Goal: Transaction & Acquisition: Purchase product/service

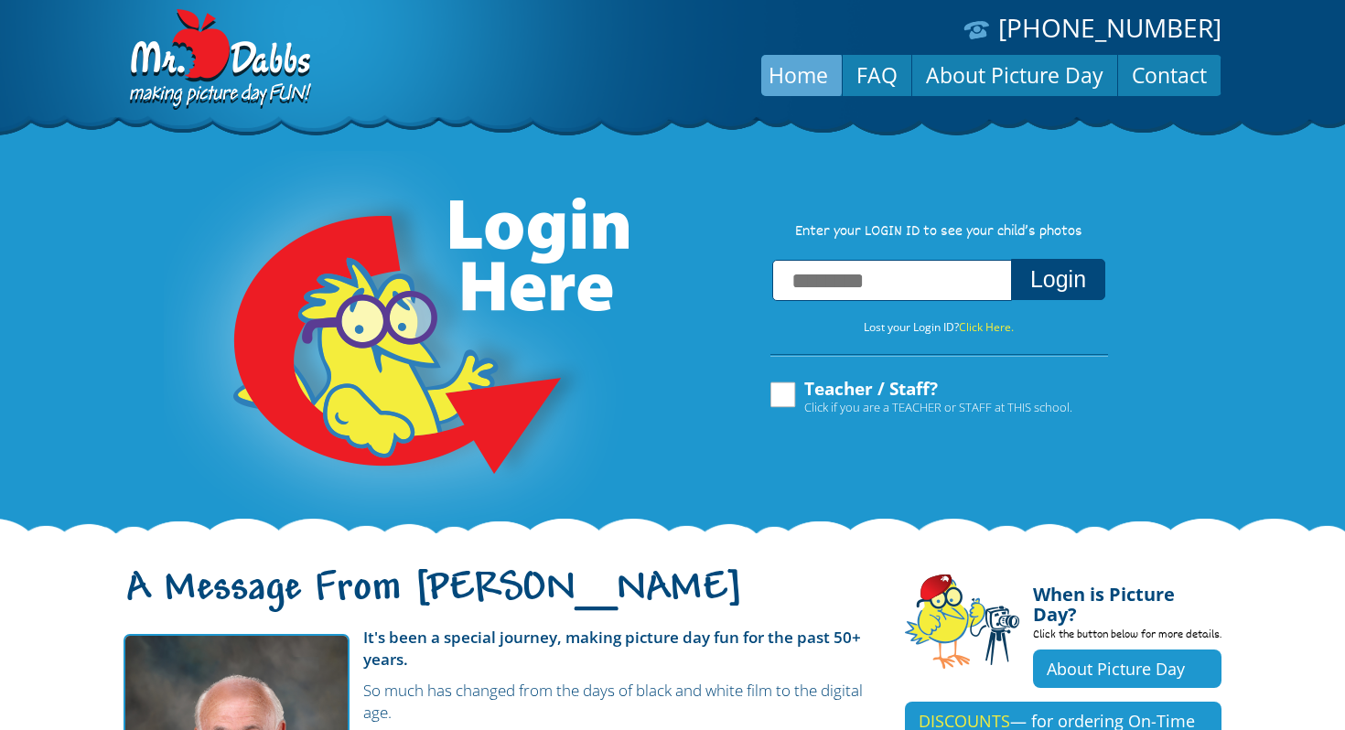
click at [899, 280] on input "text" at bounding box center [892, 280] width 240 height 41
type input "**********"
click at [1090, 295] on button "Login" at bounding box center [1058, 279] width 94 height 41
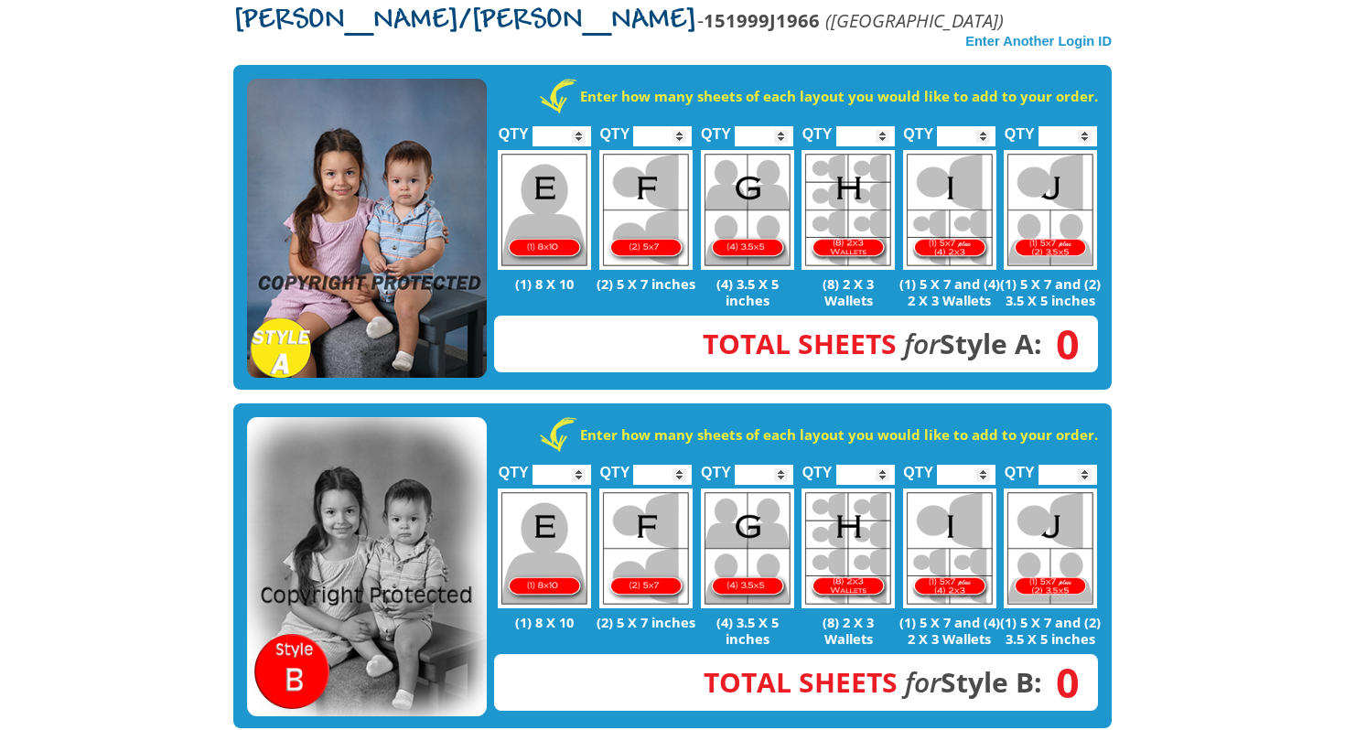
scroll to position [402, 0]
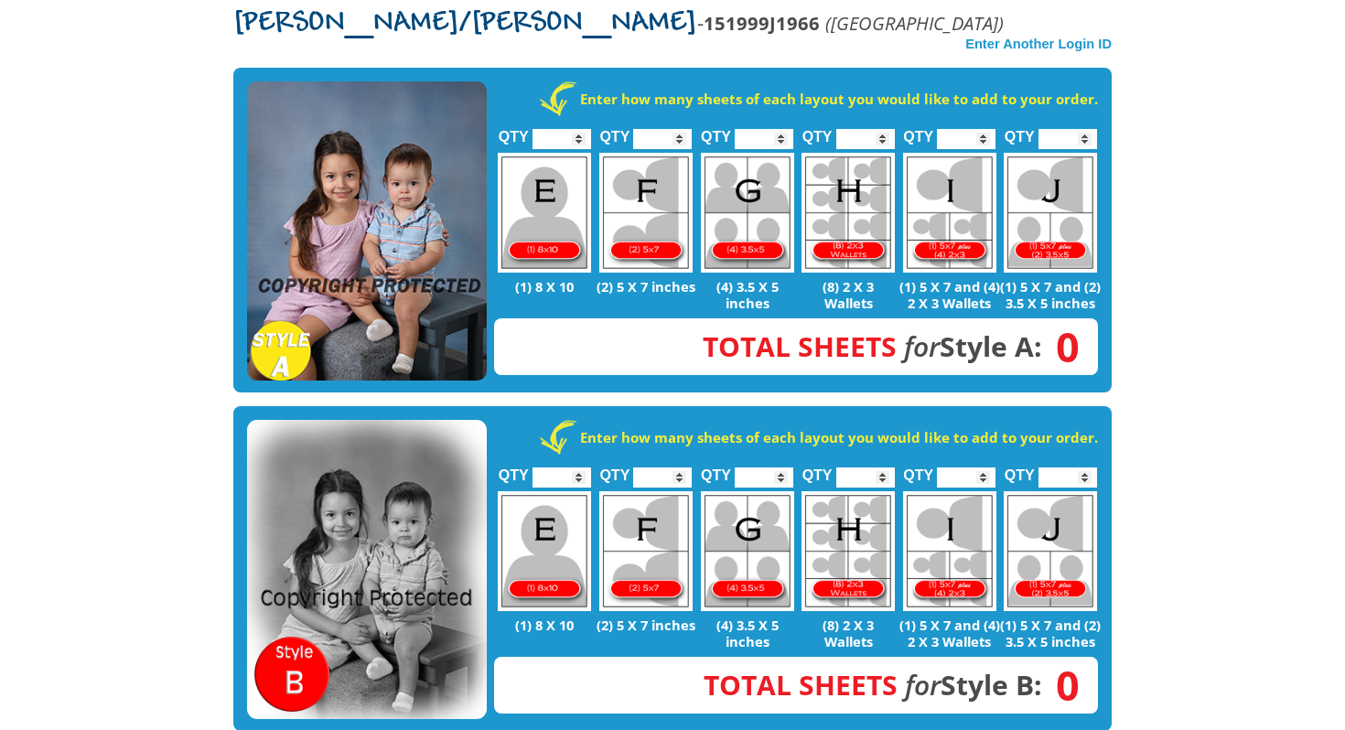
click at [344, 168] on img at bounding box center [367, 231] width 240 height 300
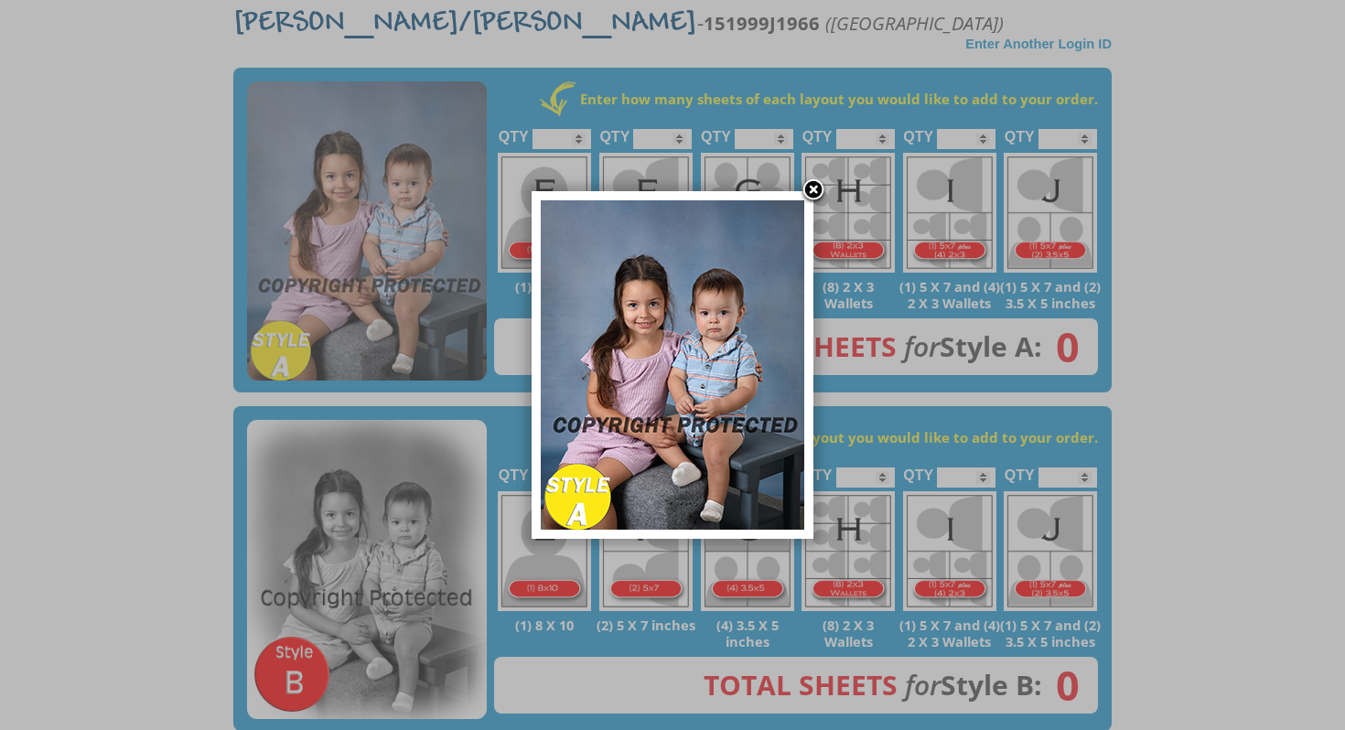
click at [816, 187] on link at bounding box center [813, 191] width 27 height 27
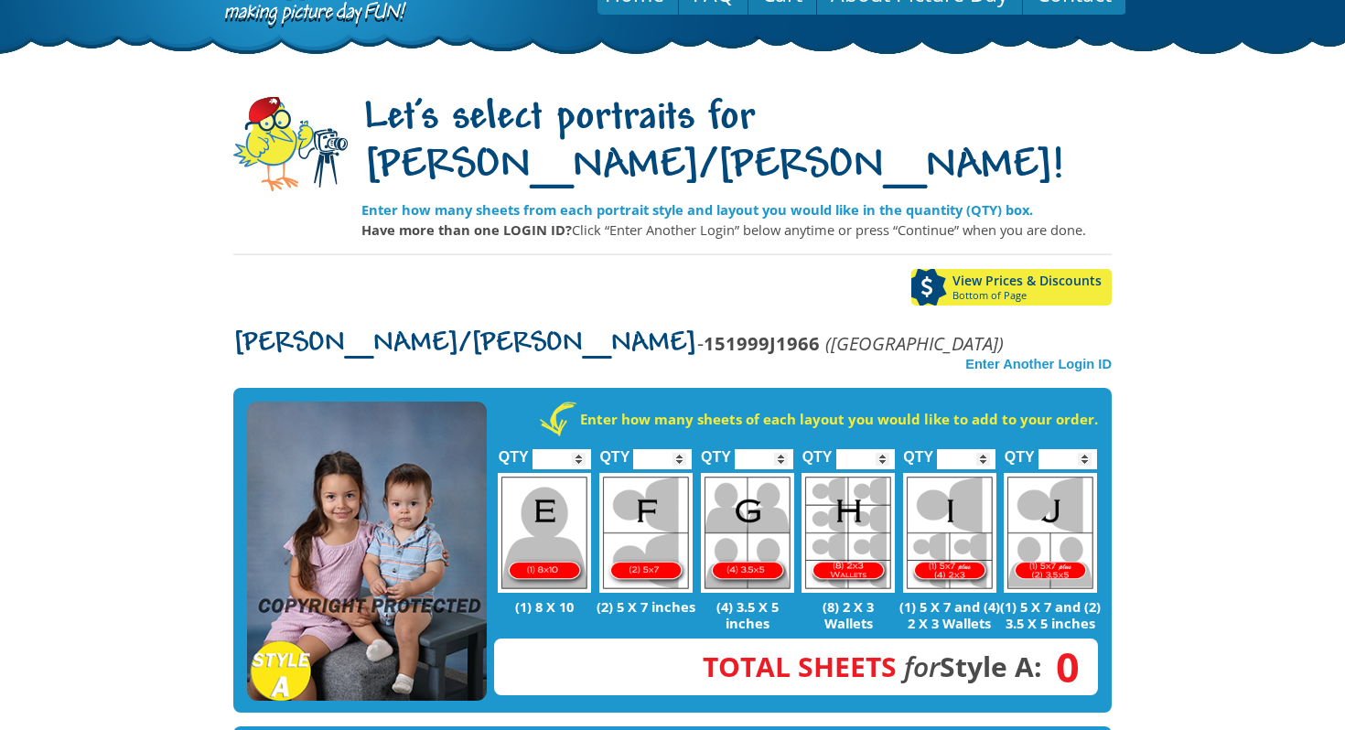
scroll to position [74, 0]
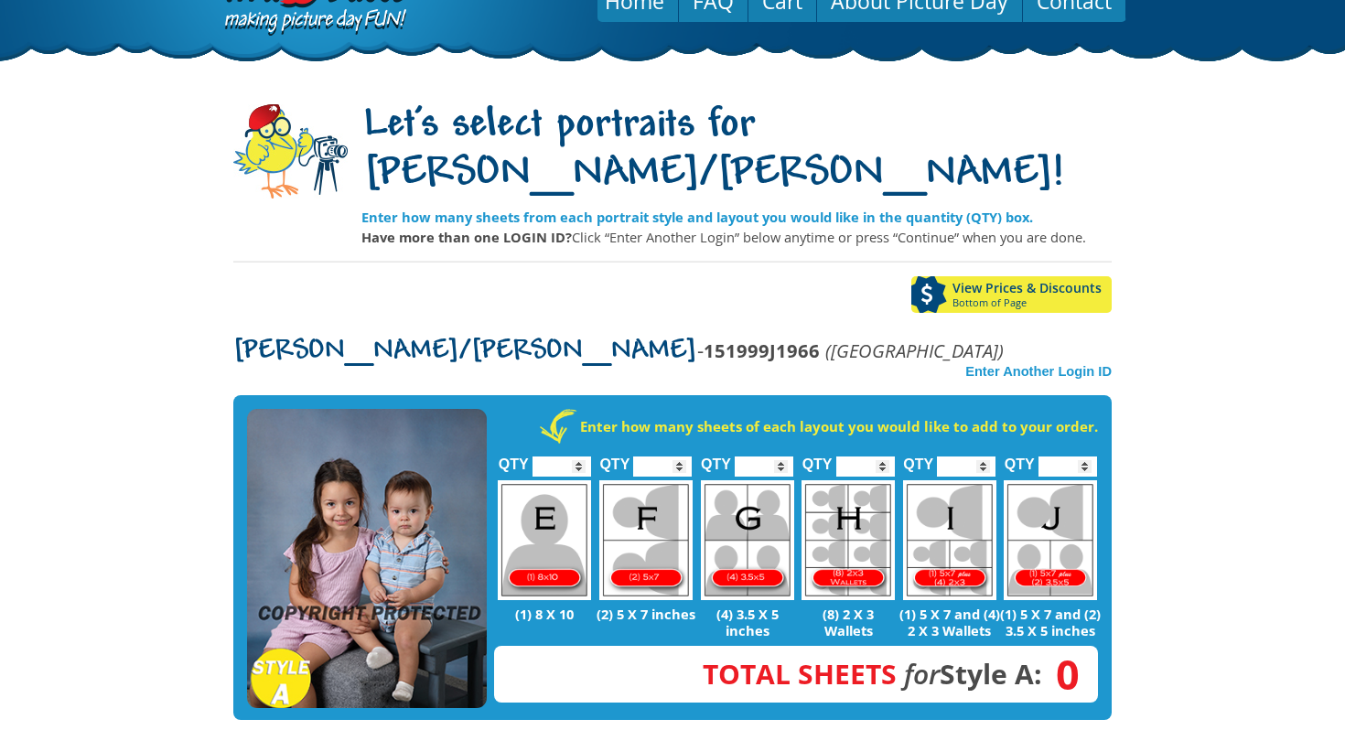
type input "*"
click at [983, 457] on input "*" at bounding box center [966, 467] width 59 height 20
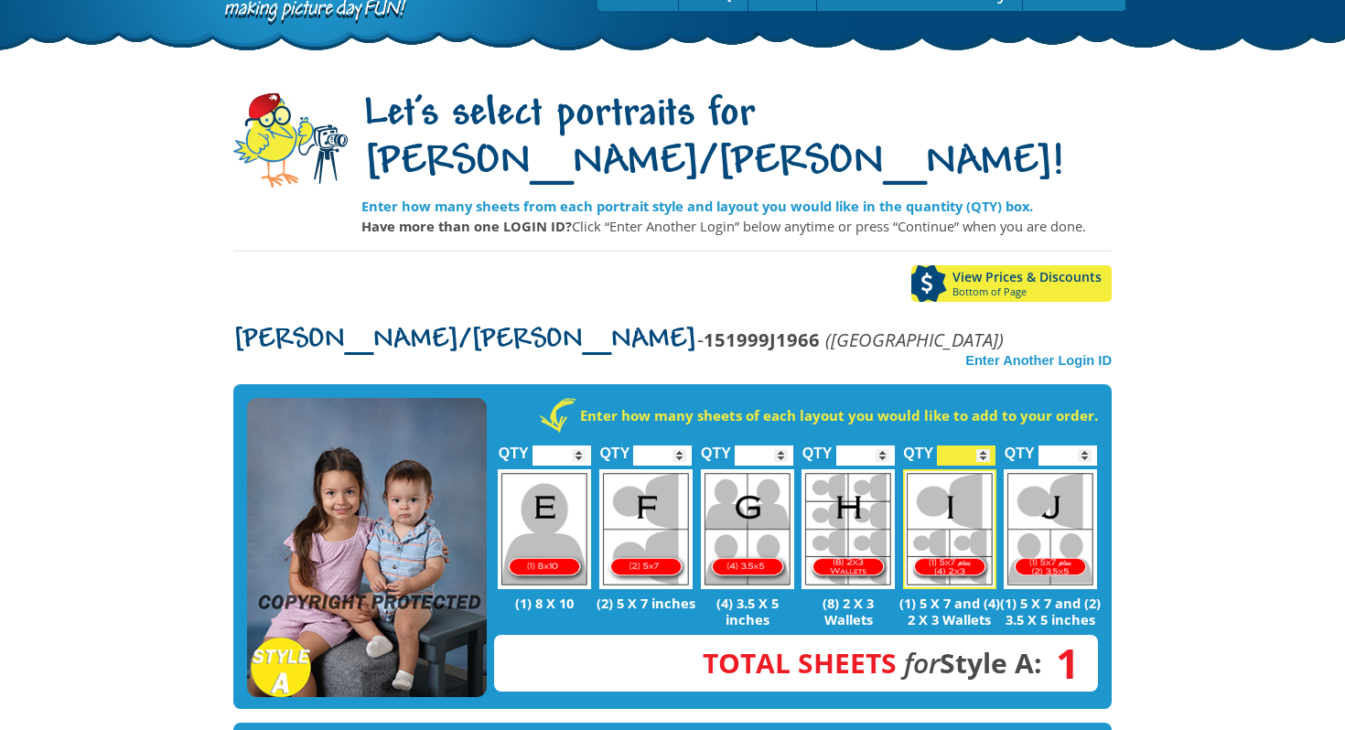
scroll to position [88, 0]
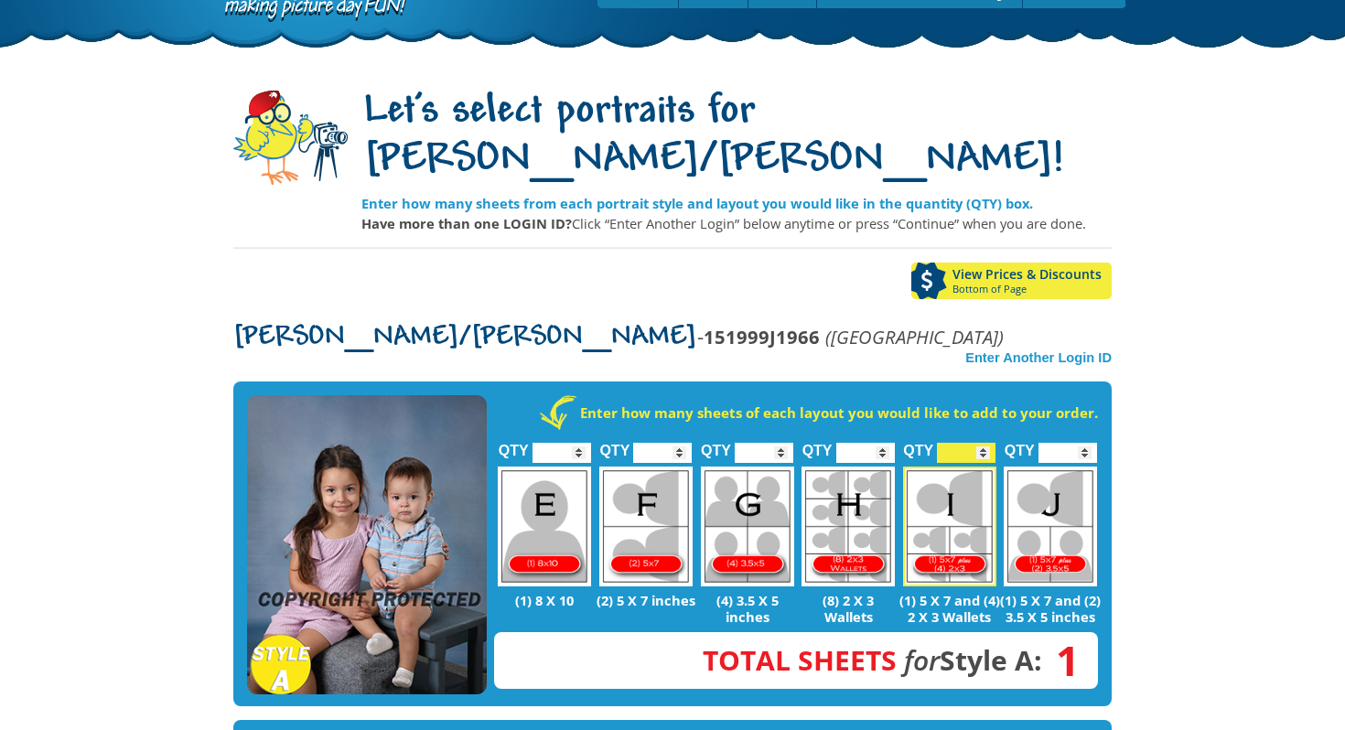
click at [884, 443] on input "*" at bounding box center [866, 453] width 59 height 20
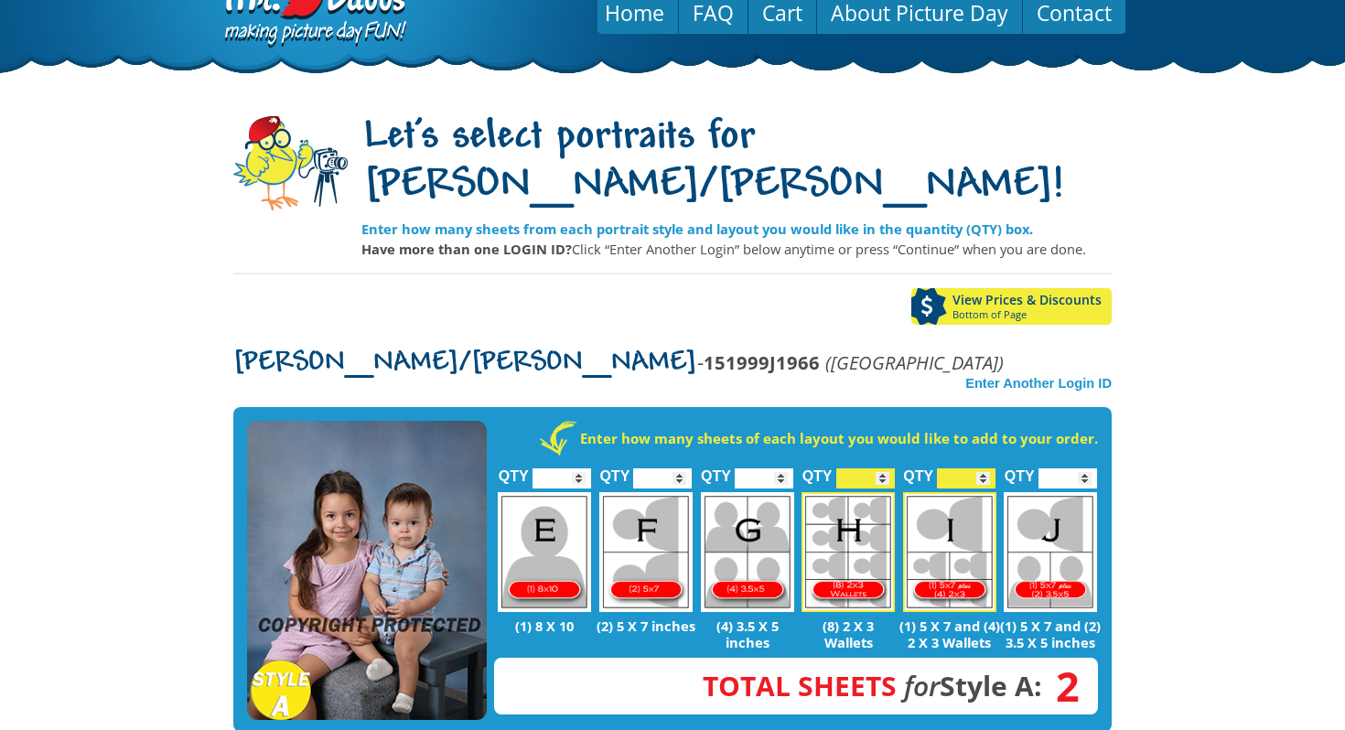
scroll to position [64, 0]
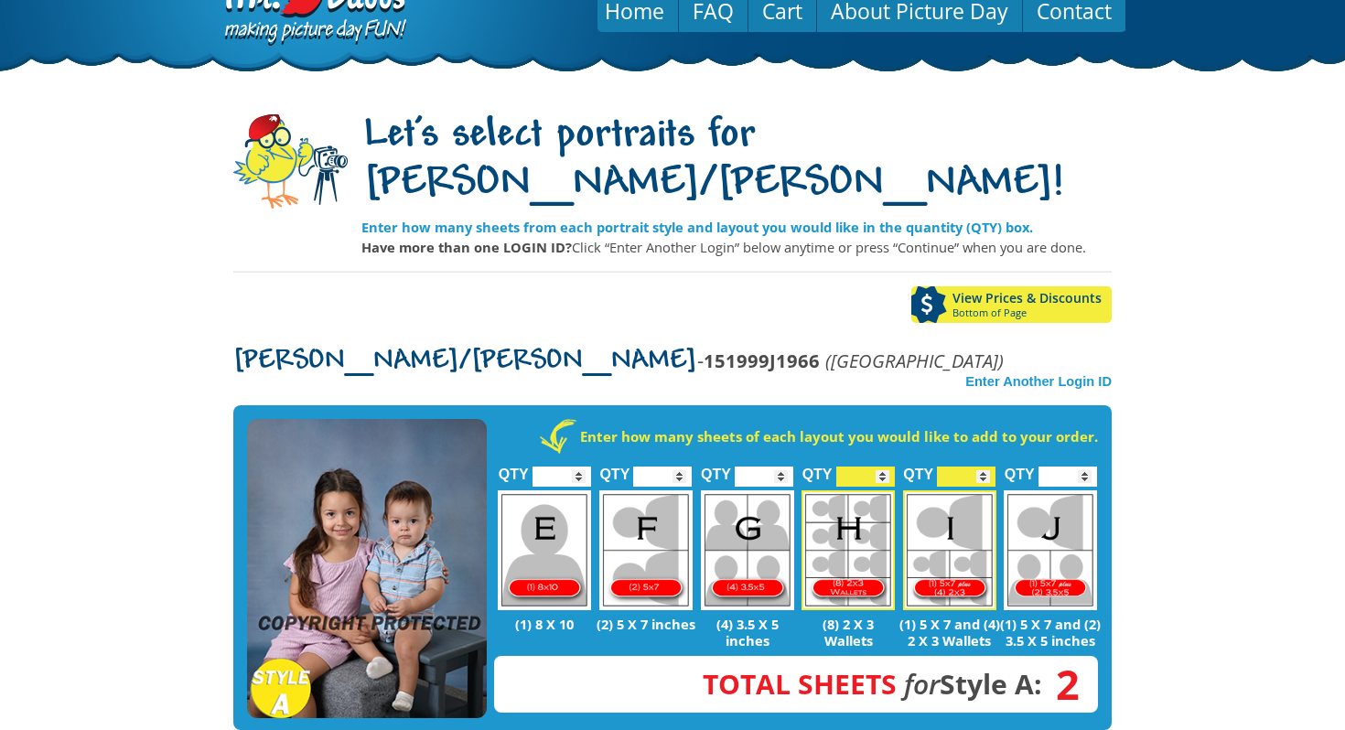
type input "*"
click at [887, 467] on input "*" at bounding box center [866, 477] width 59 height 20
type input "*"
click at [780, 467] on input "*" at bounding box center [764, 477] width 59 height 20
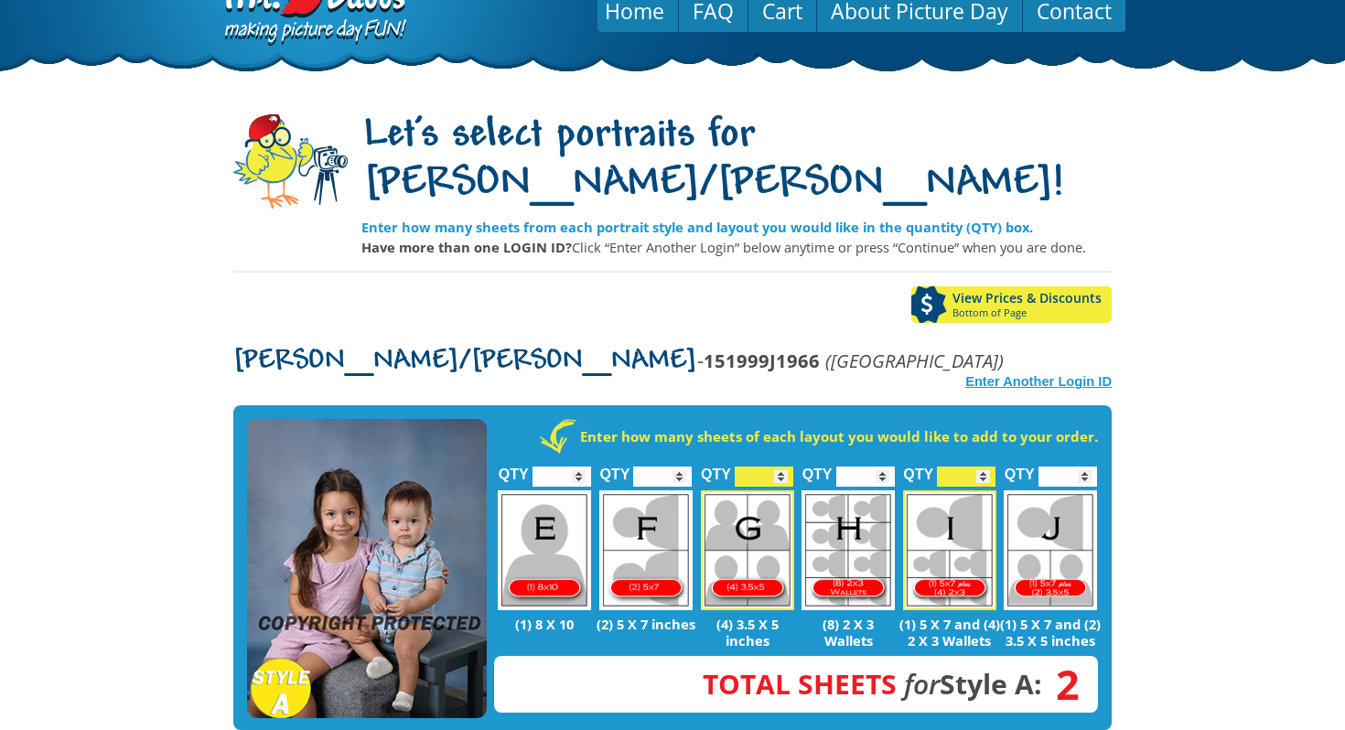
click at [1016, 374] on strong "Enter Another Login ID" at bounding box center [1039, 381] width 146 height 15
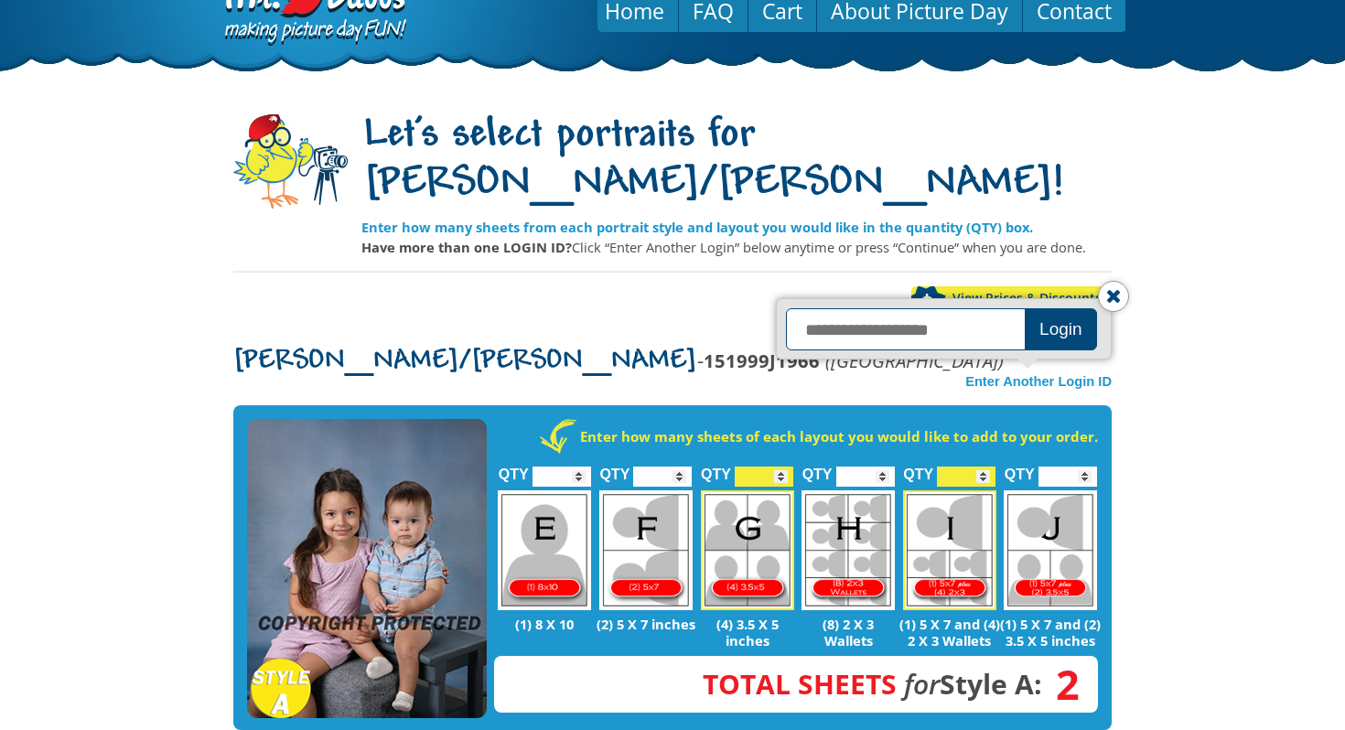
click at [939, 308] on input "text" at bounding box center [908, 329] width 244 height 42
type input "**********"
click at [1073, 308] on button "Login" at bounding box center [1061, 329] width 72 height 42
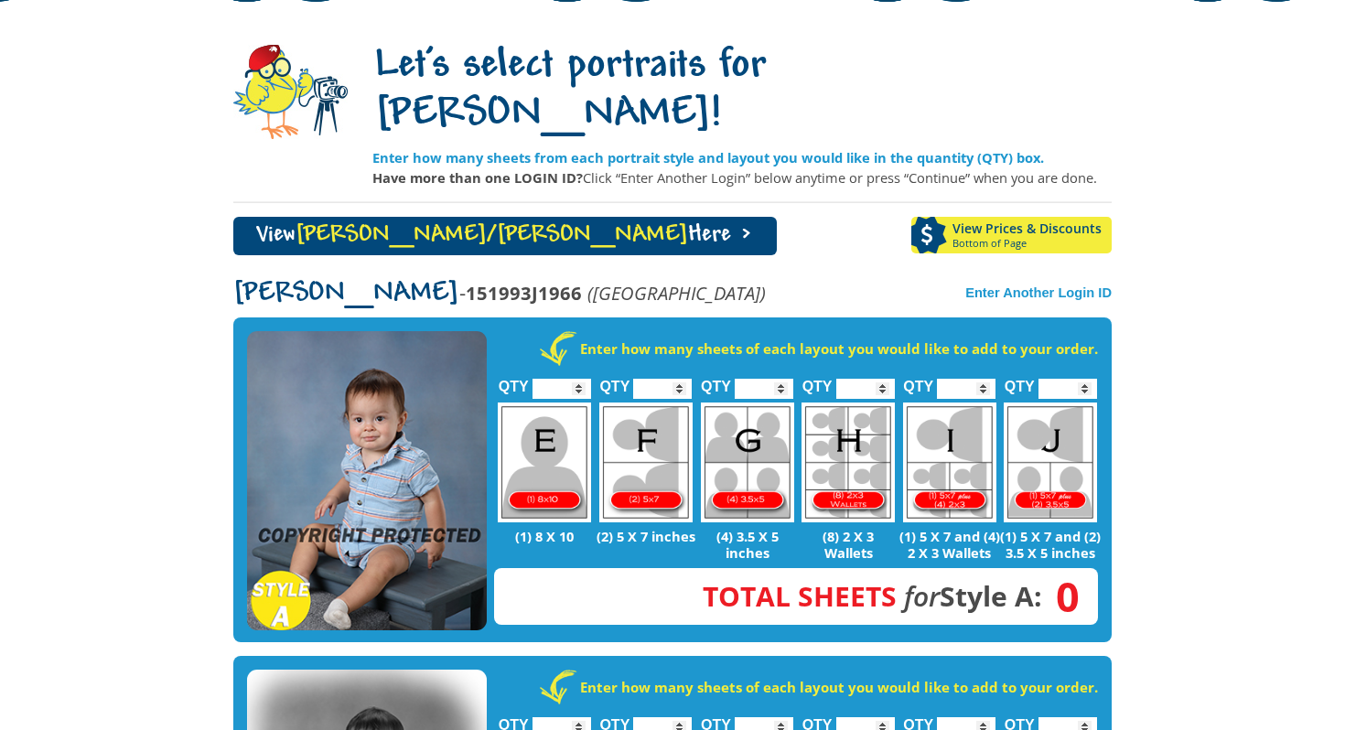
scroll to position [135, 0]
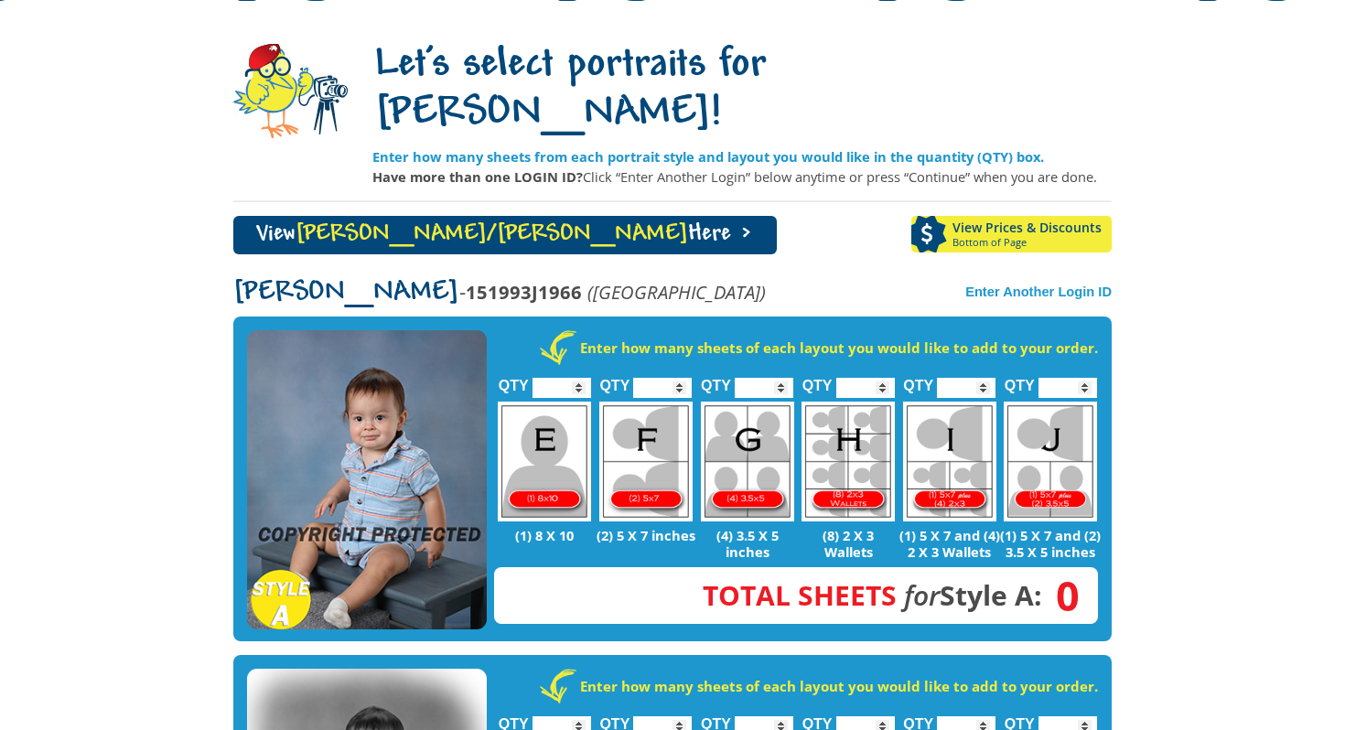
type input "*"
click at [982, 378] on input "*" at bounding box center [966, 388] width 59 height 20
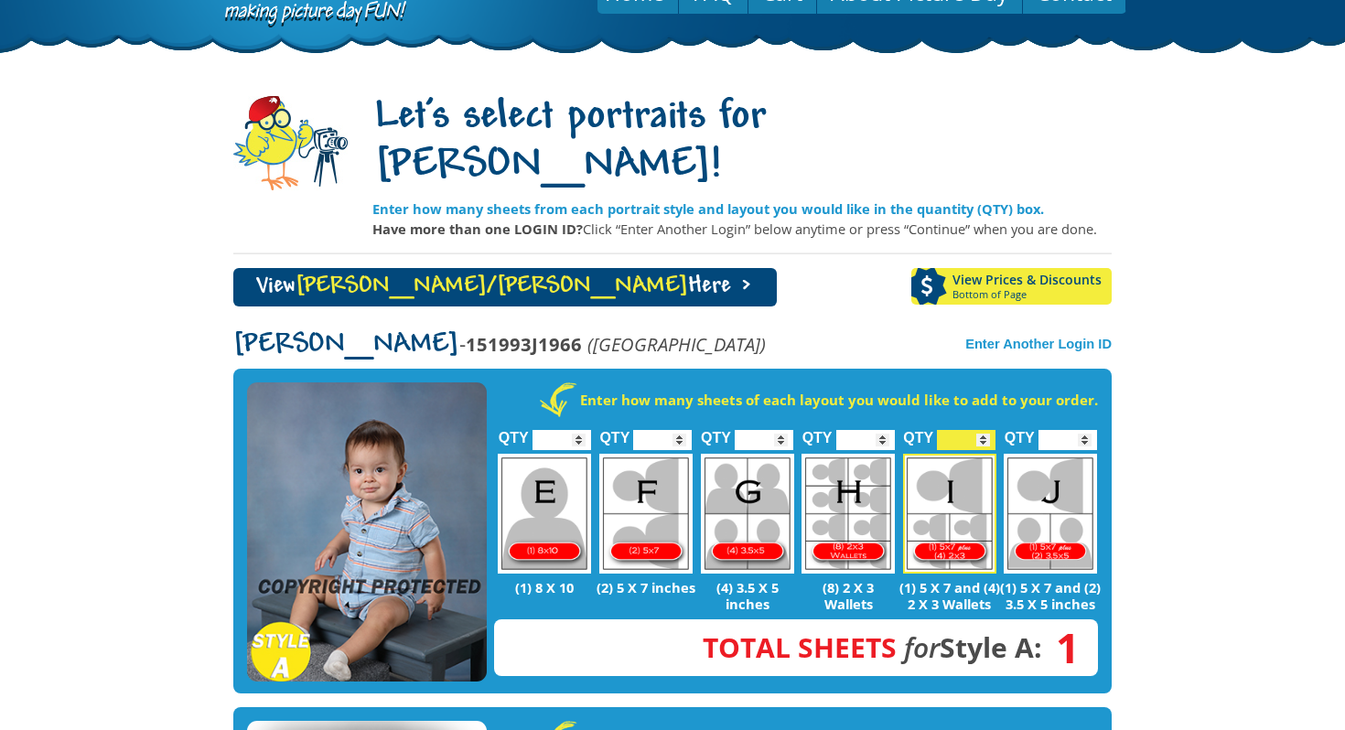
scroll to position [64, 0]
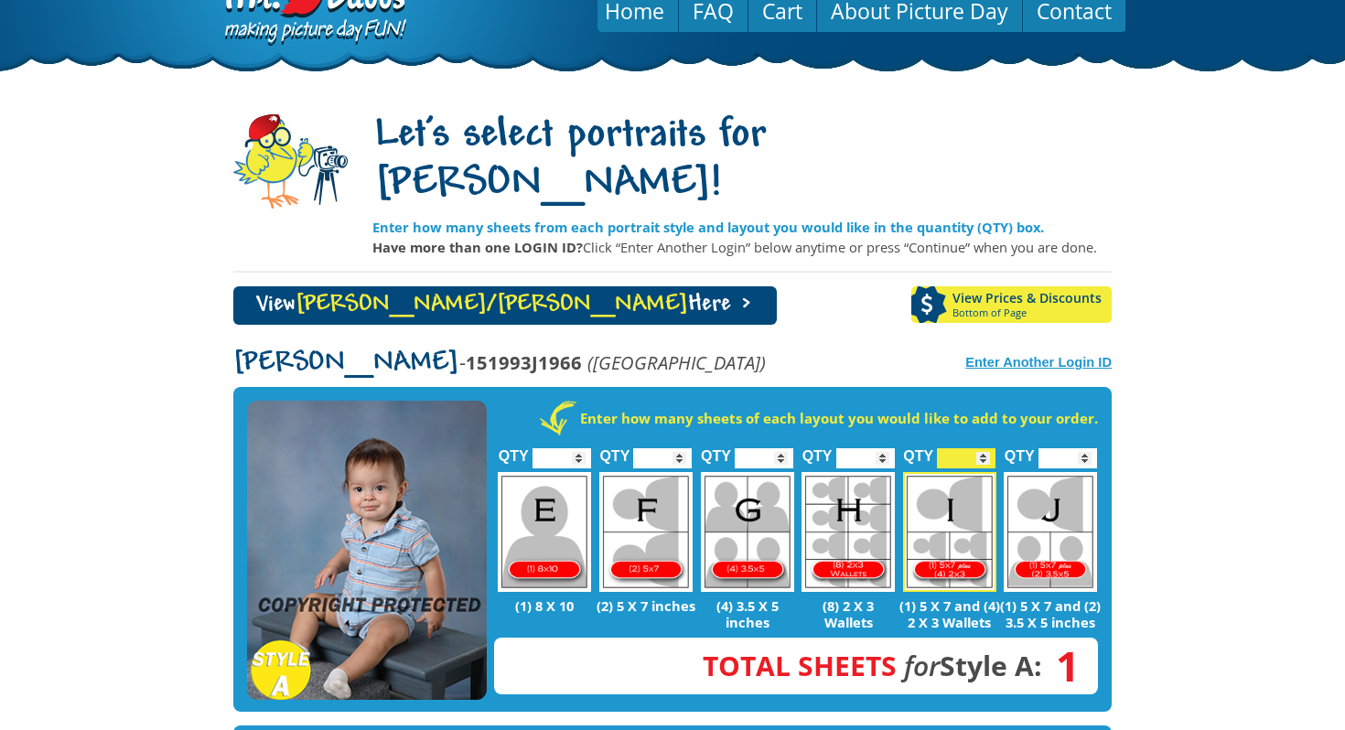
click at [989, 355] on strong "Enter Another Login ID" at bounding box center [1039, 362] width 146 height 15
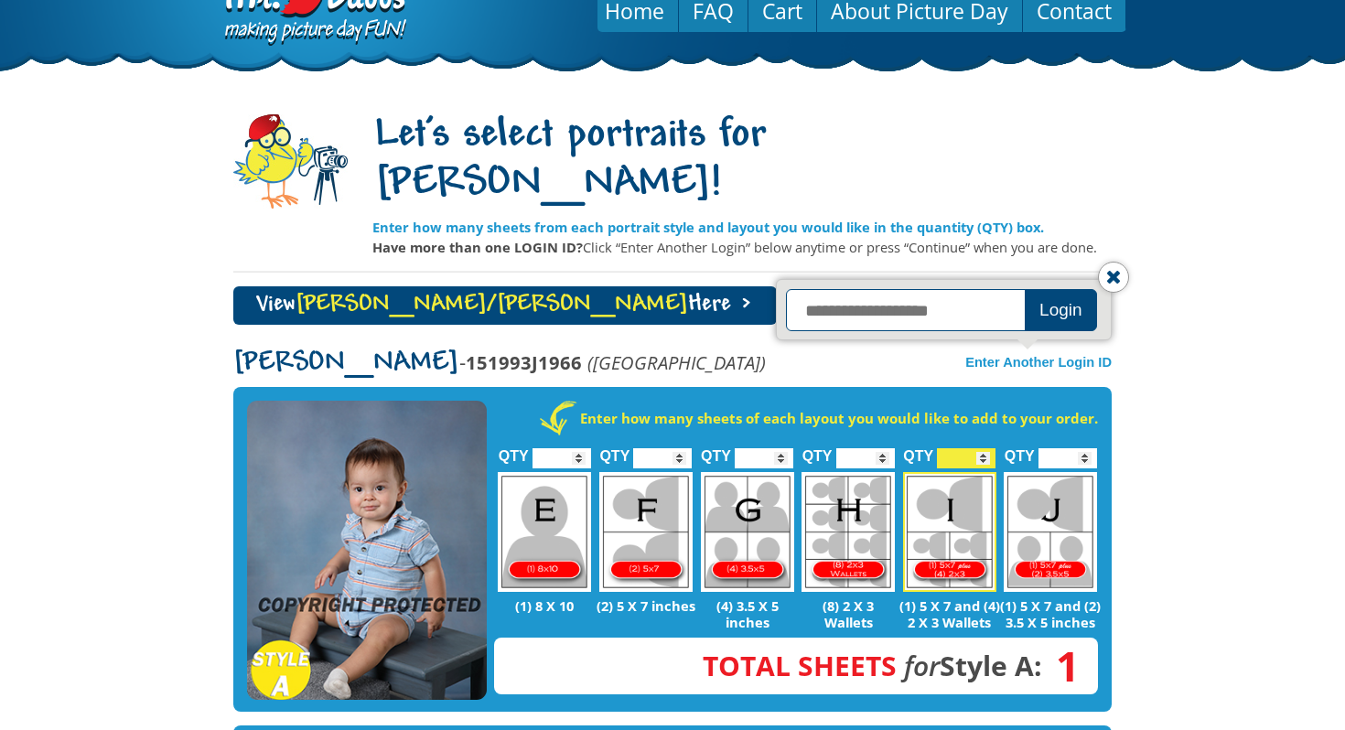
click at [957, 289] on input "text" at bounding box center [908, 310] width 244 height 42
type input "**********"
click at [1069, 289] on button "Login" at bounding box center [1061, 310] width 72 height 42
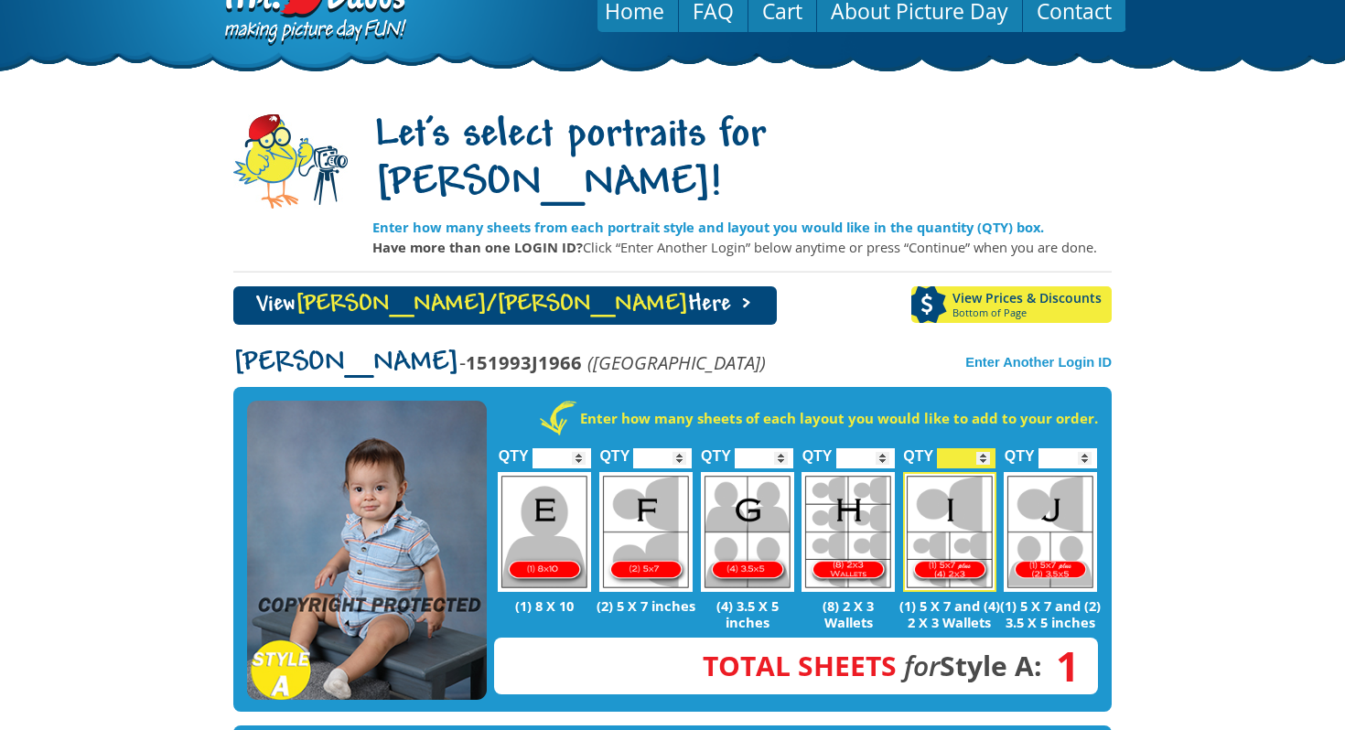
click at [1066, 308] on span "Bottom of Page" at bounding box center [1032, 313] width 159 height 11
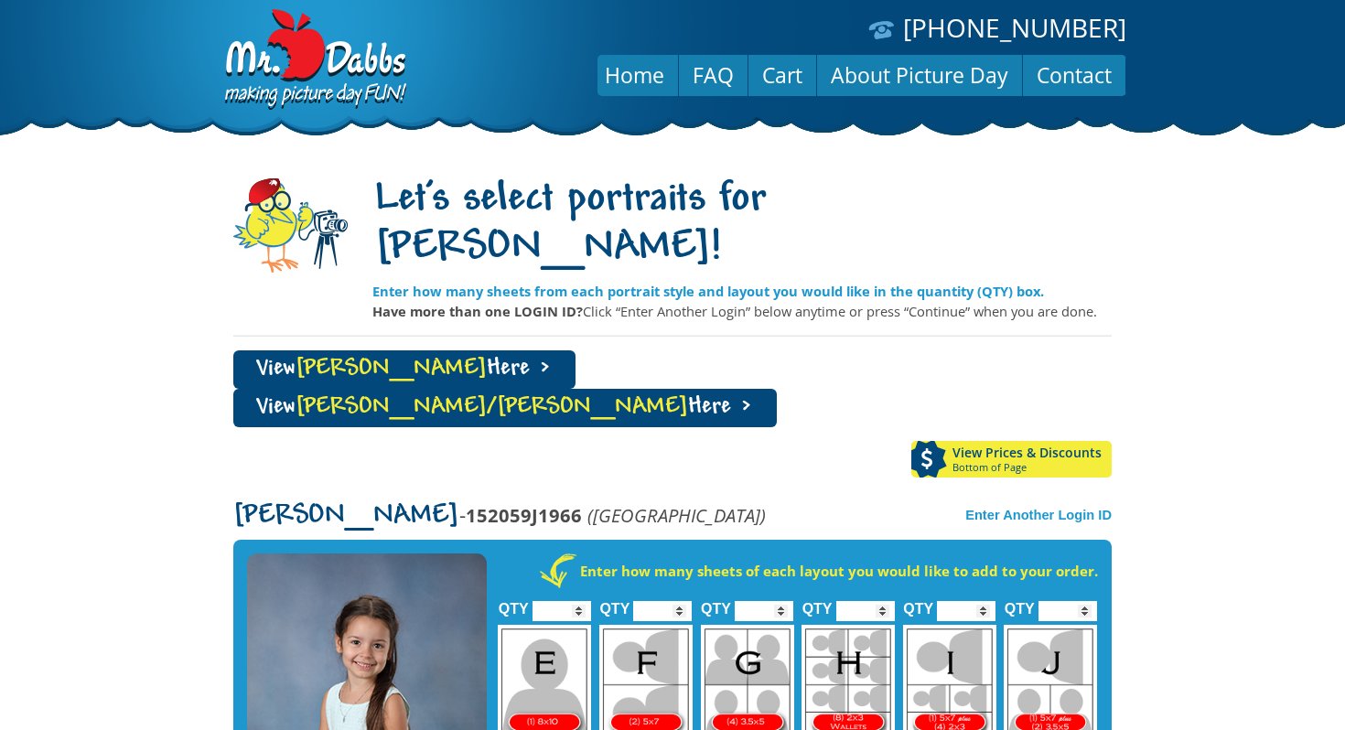
click at [980, 601] on input "*" at bounding box center [966, 611] width 59 height 20
click at [1183, 470] on body "(888) 598-4911 Menu Home FAQ Cart About Picture Day Contact Let's select portra…" at bounding box center [672, 365] width 1345 height 730
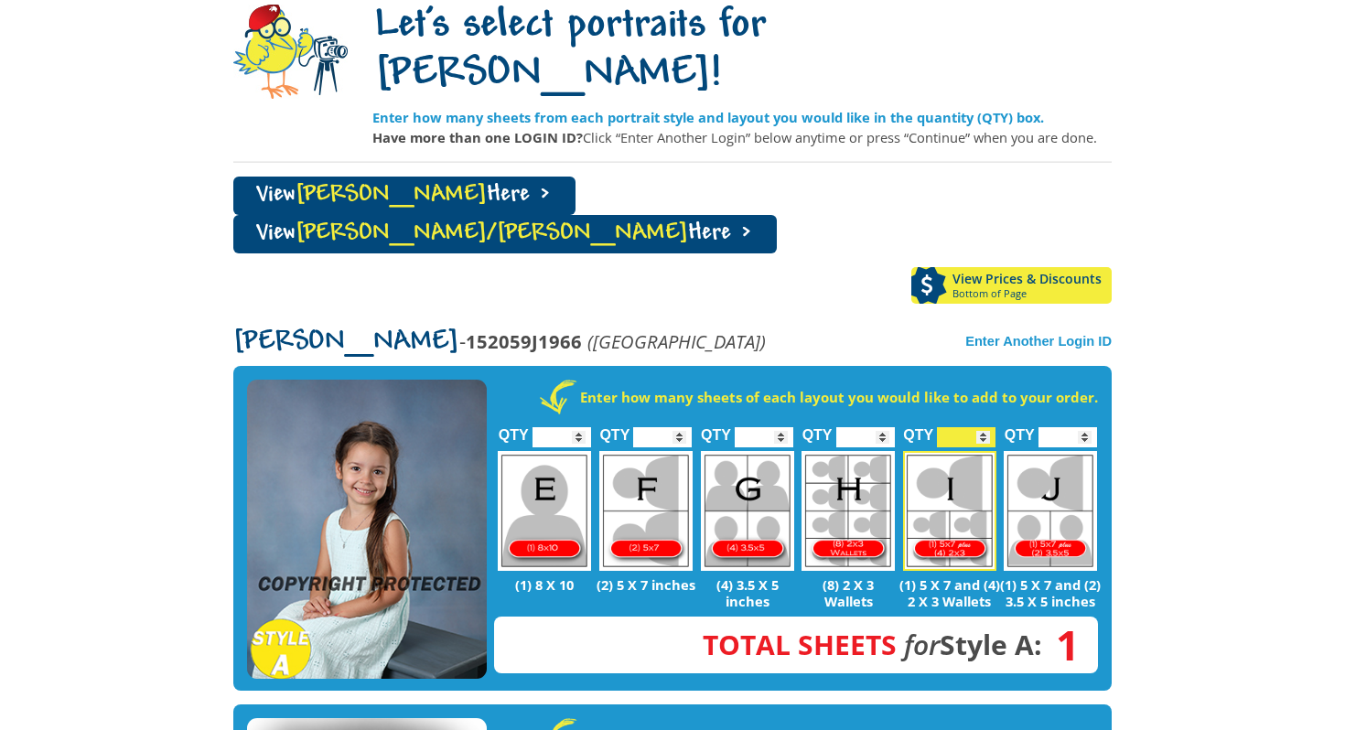
scroll to position [175, 0]
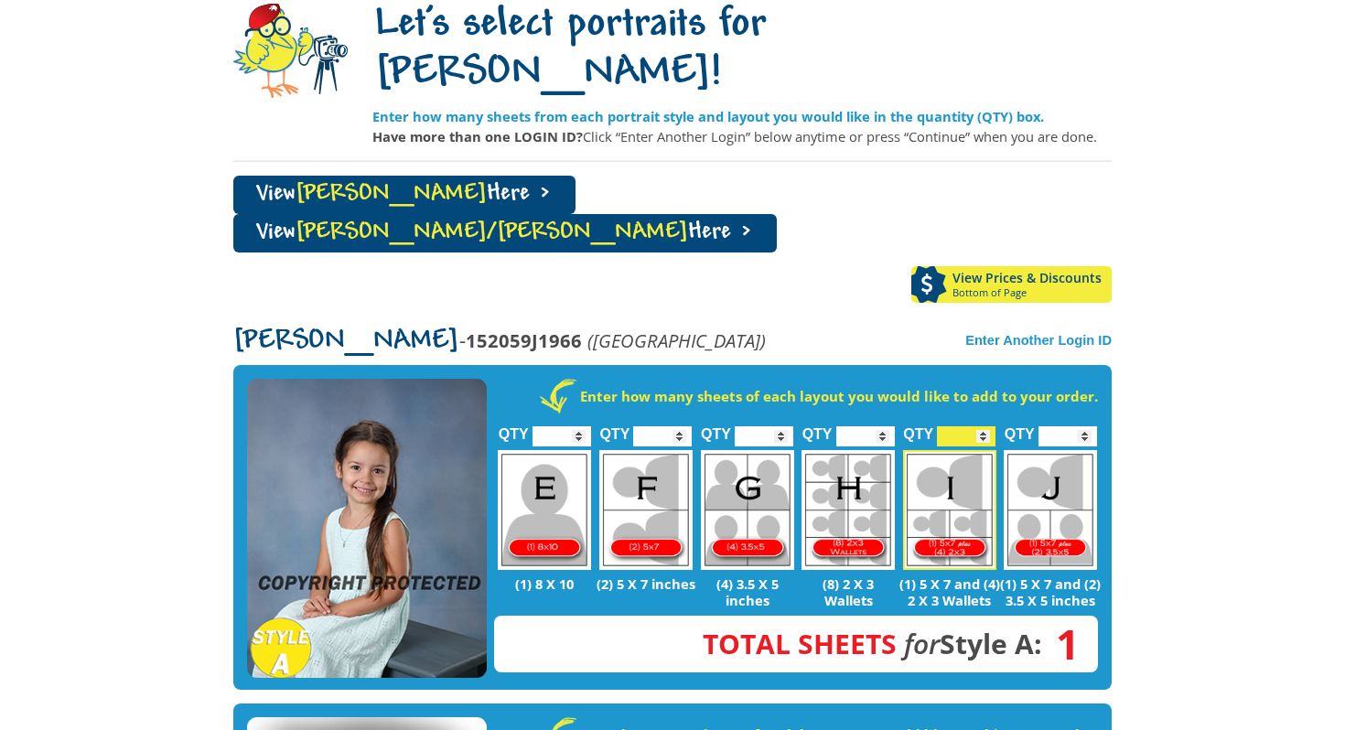
type input "*"
click at [983, 427] on input "*" at bounding box center [966, 437] width 59 height 20
click at [1086, 427] on input "*" at bounding box center [1068, 437] width 59 height 20
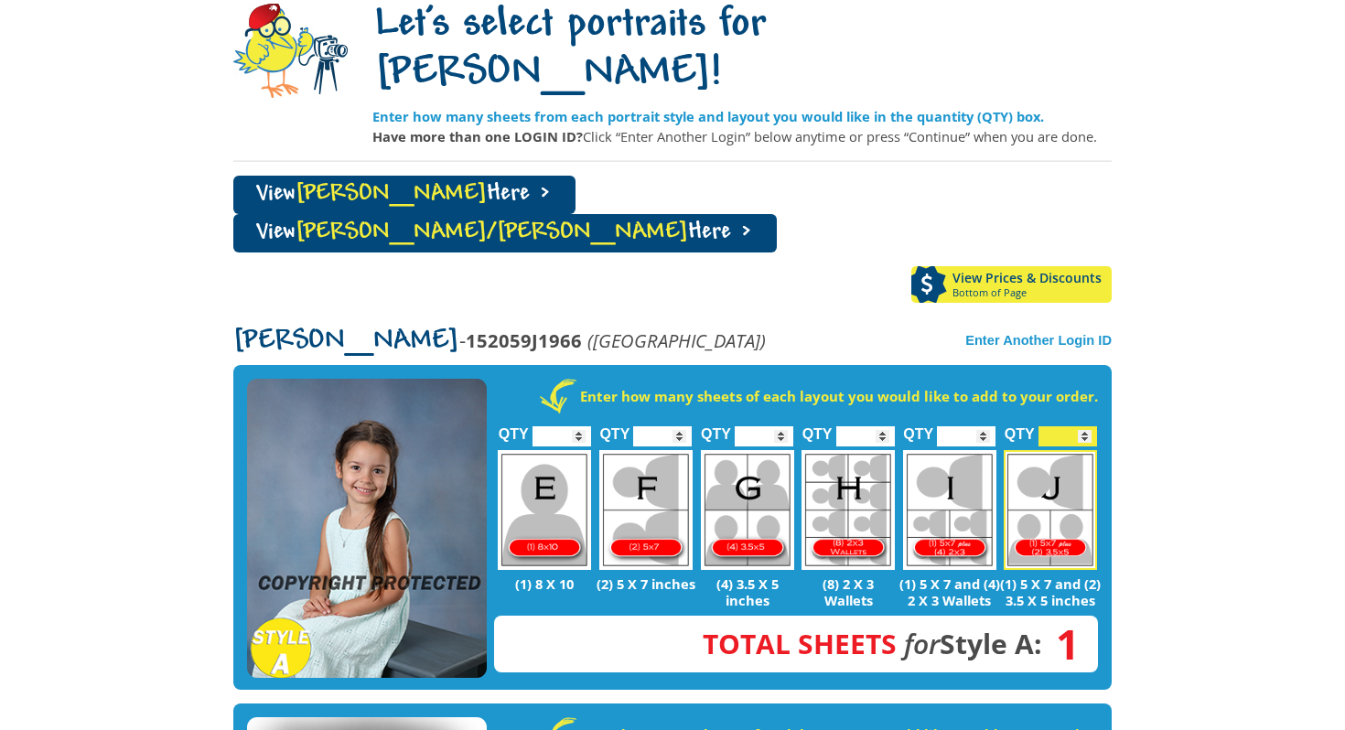
type input "*"
click at [1089, 427] on input "*" at bounding box center [1068, 437] width 59 height 20
click at [680, 427] on input "*" at bounding box center [662, 437] width 59 height 20
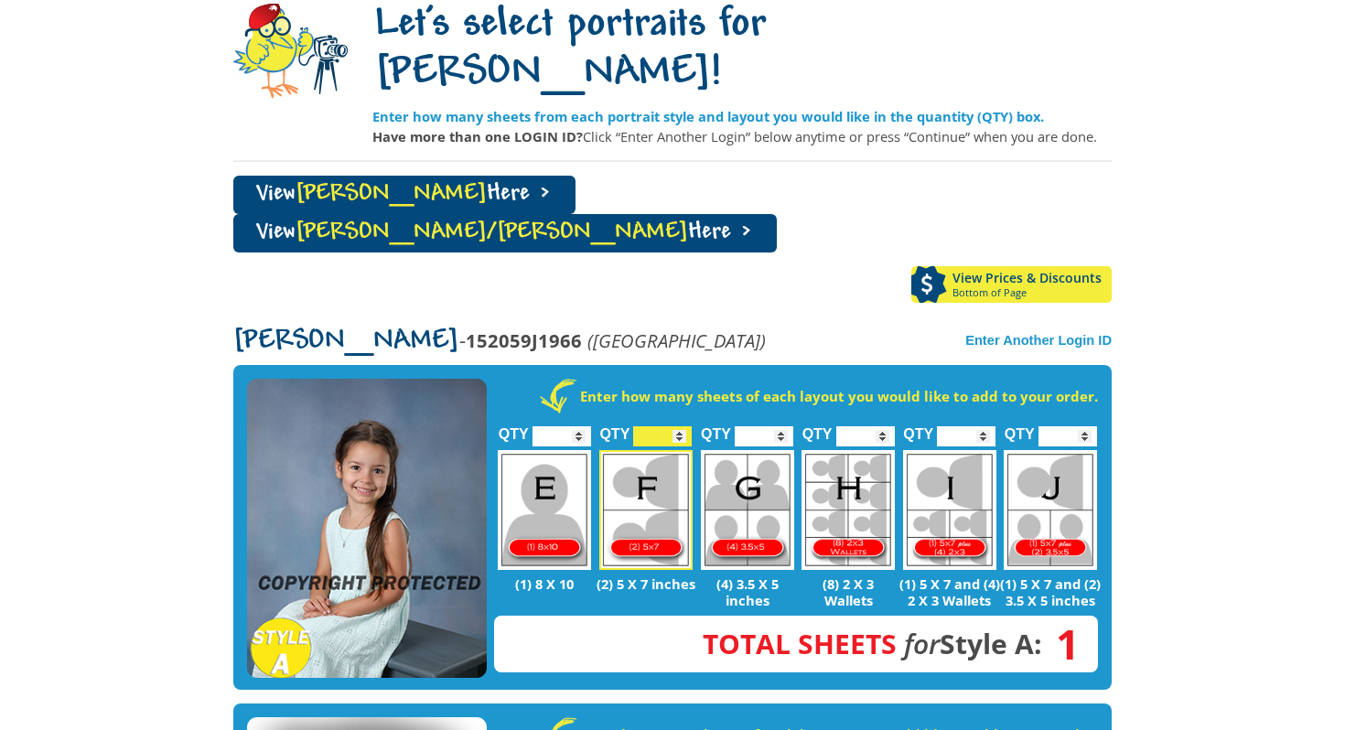
click at [683, 427] on input "*" at bounding box center [662, 437] width 59 height 20
type input "*"
click at [681, 427] on input "*" at bounding box center [662, 437] width 59 height 20
click at [984, 427] on input "*" at bounding box center [966, 437] width 59 height 20
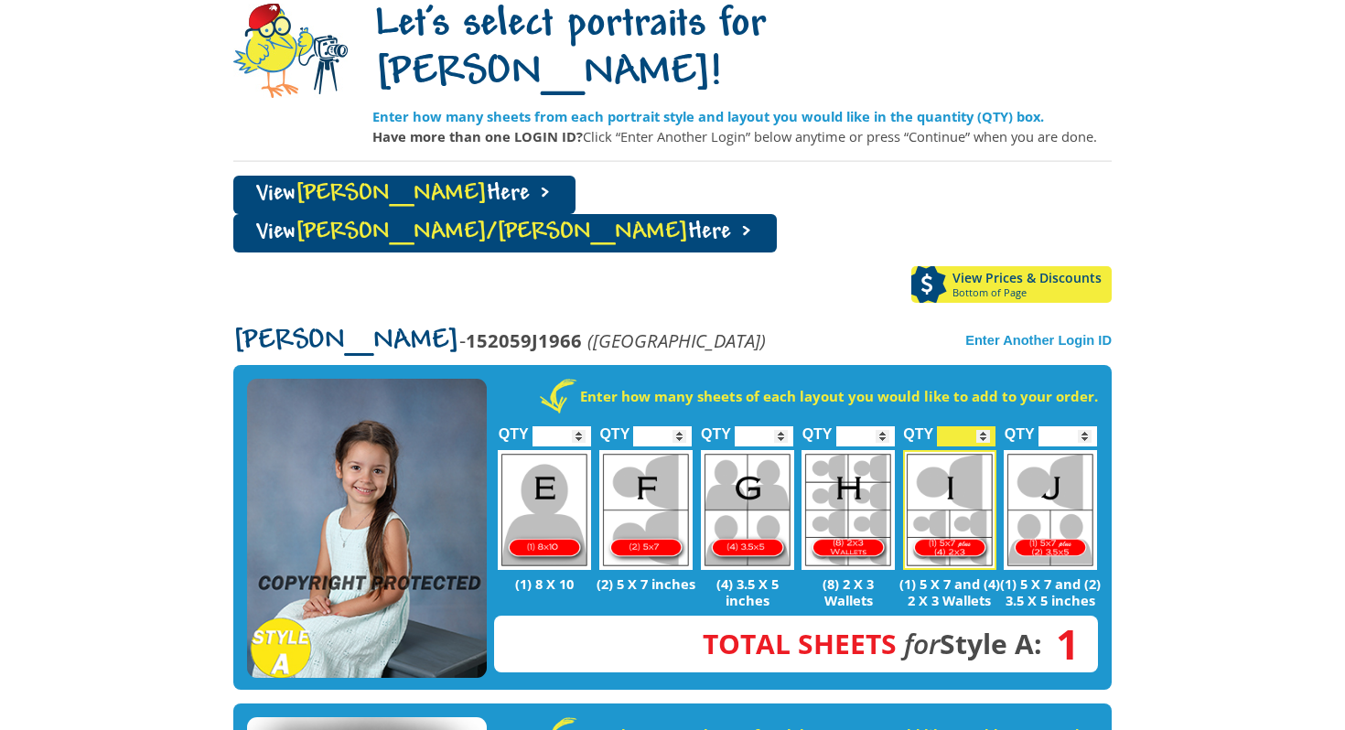
type input "*"
click at [981, 427] on input "*" at bounding box center [966, 437] width 59 height 20
type input "*"
click at [1087, 427] on input "*" at bounding box center [1068, 437] width 59 height 20
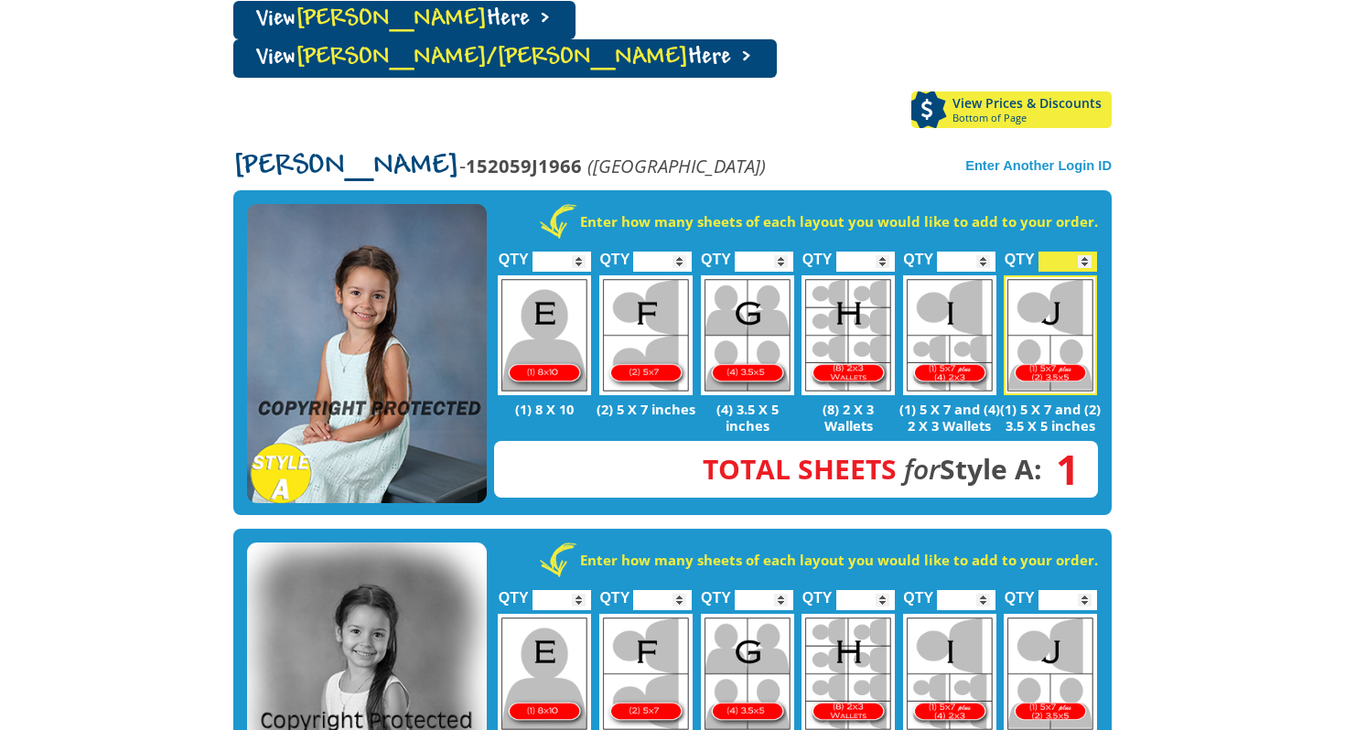
scroll to position [352, 0]
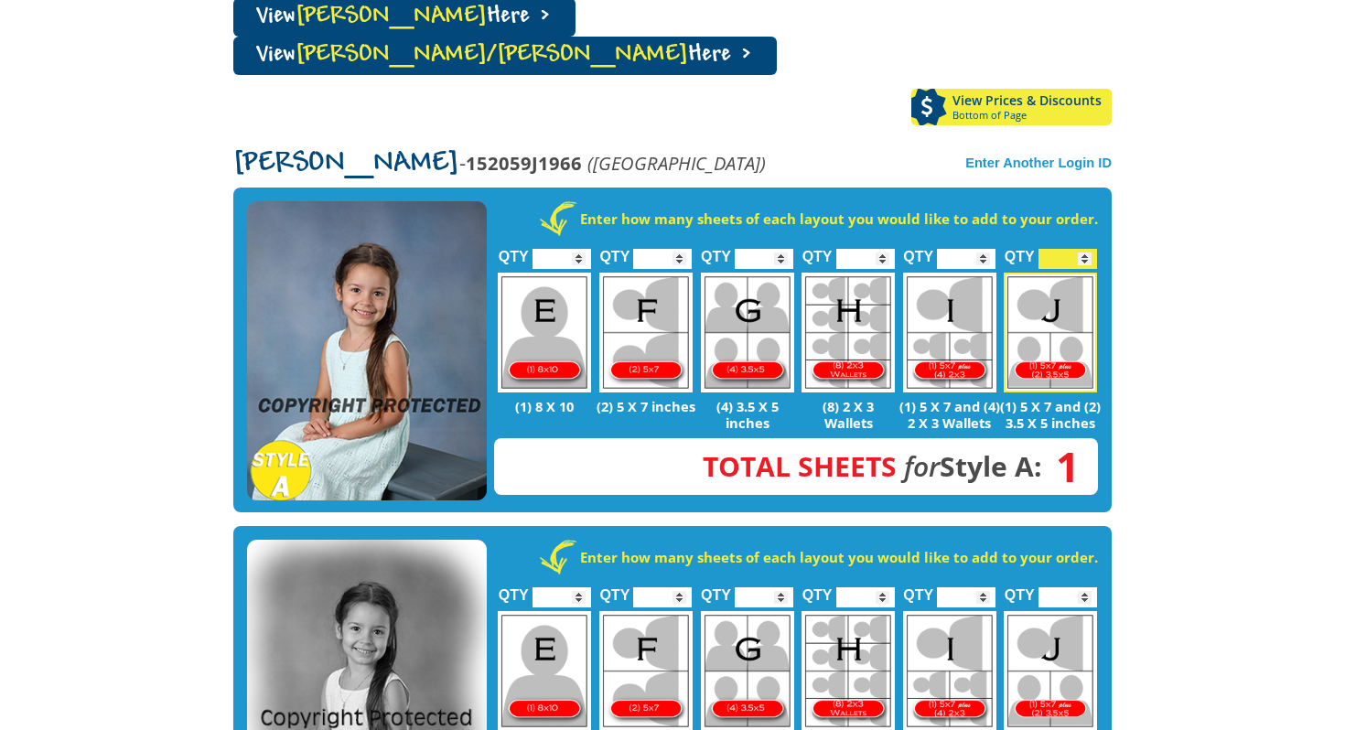
type input "*"
click at [783, 249] on input "*" at bounding box center [764, 259] width 59 height 20
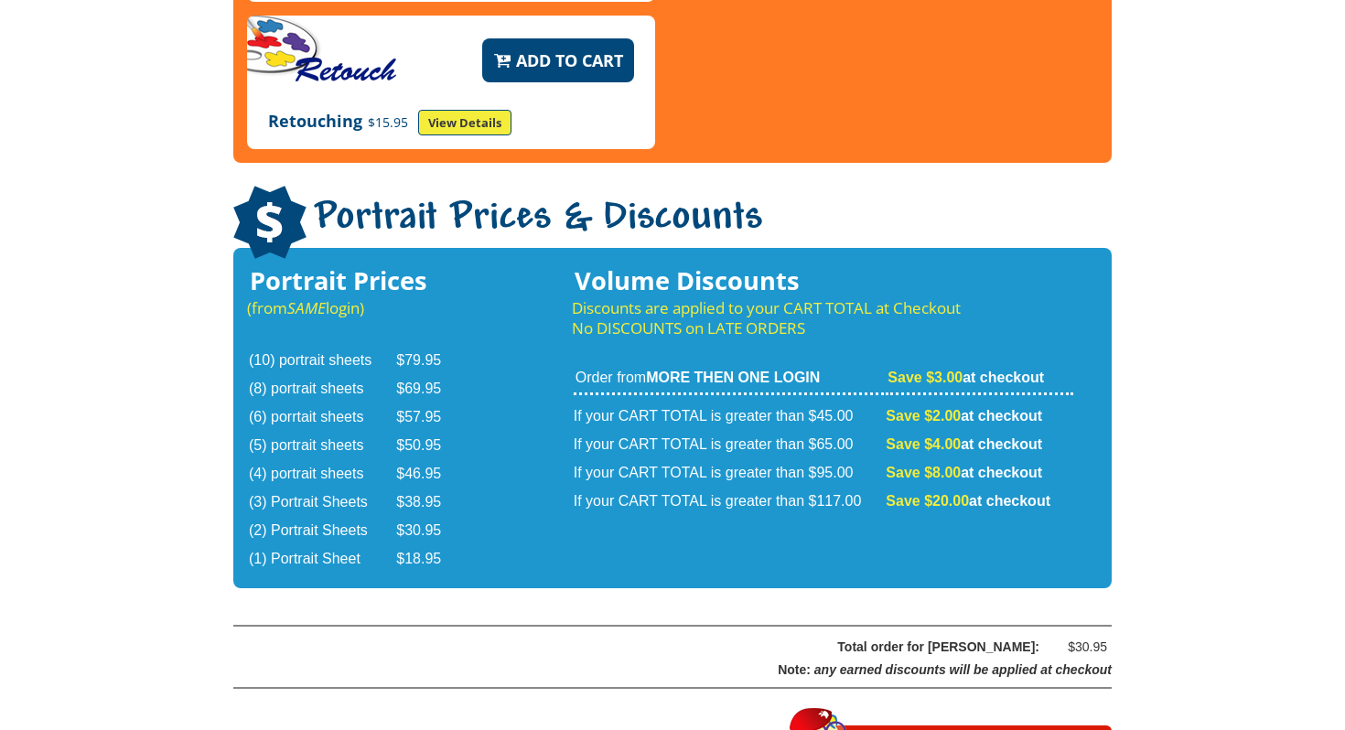
scroll to position [2936, 0]
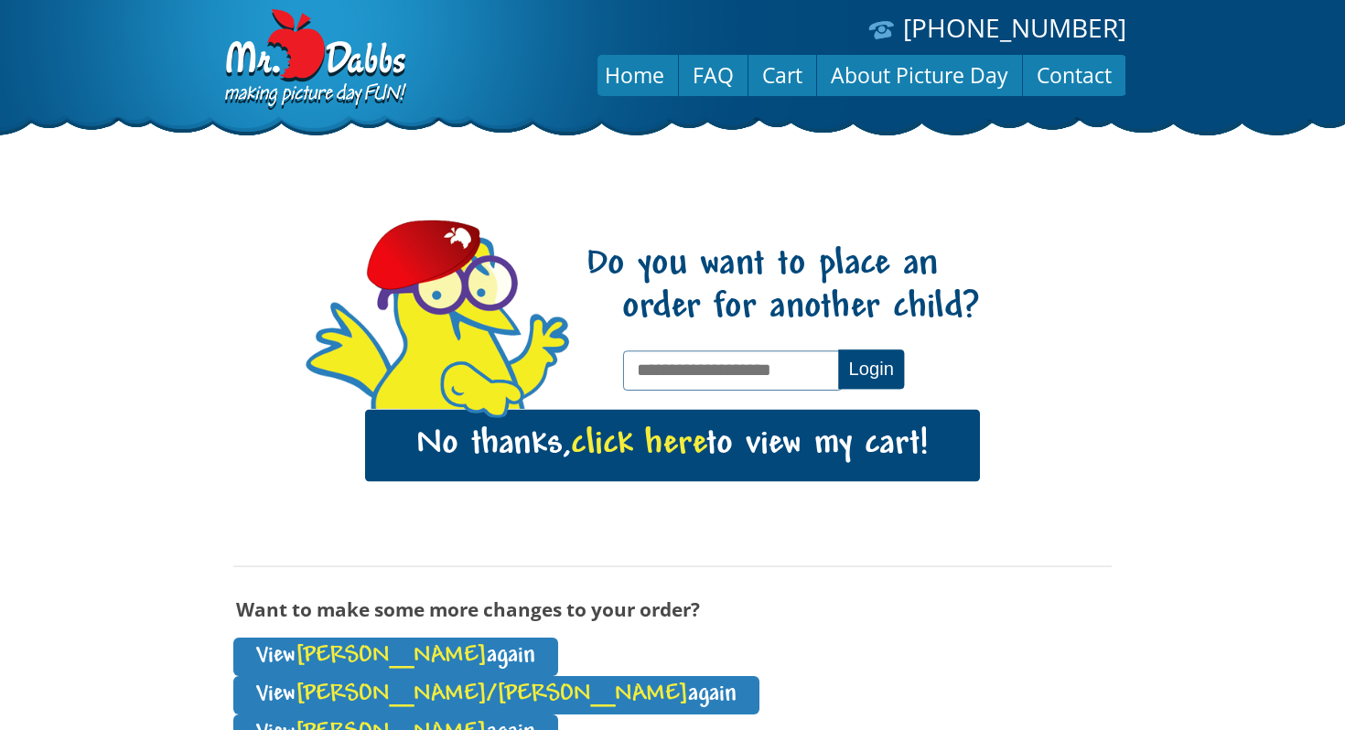
scroll to position [191, 0]
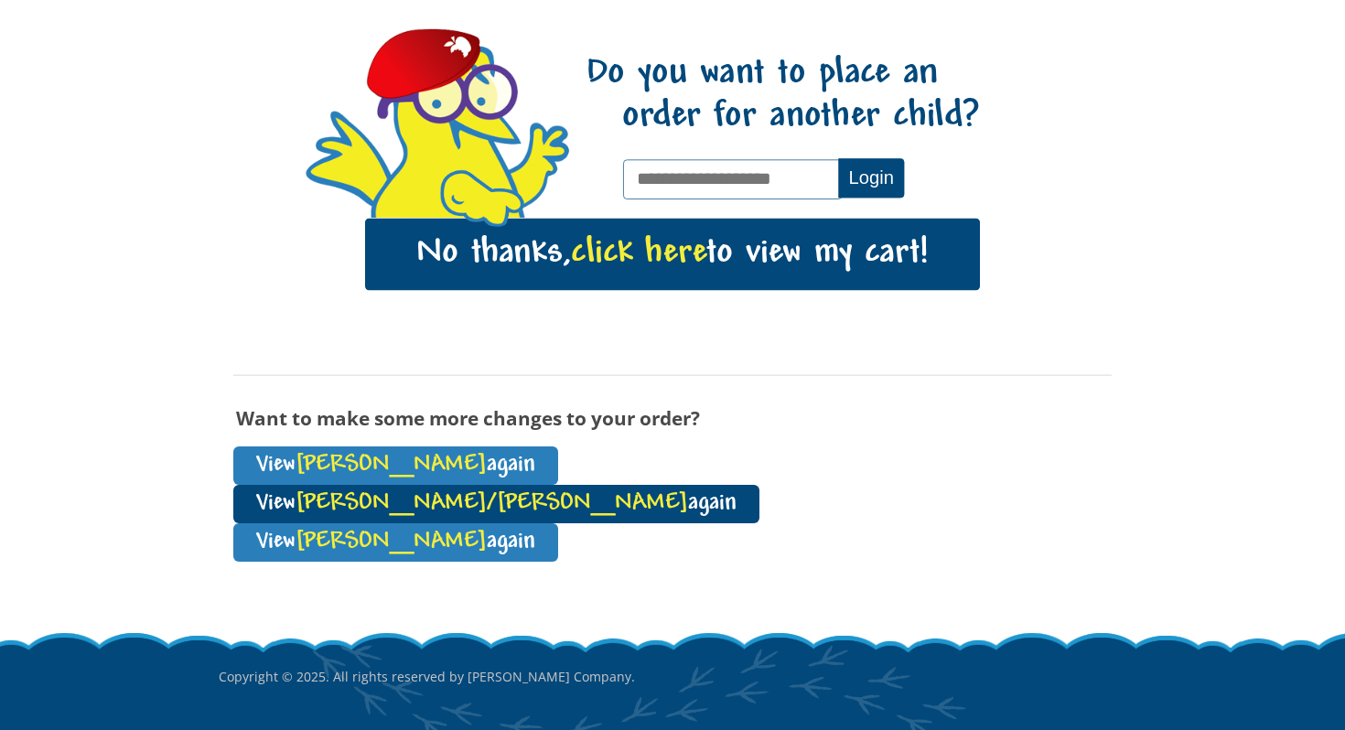
click at [610, 492] on span "[PERSON_NAME]/[PERSON_NAME]" at bounding box center [492, 504] width 393 height 25
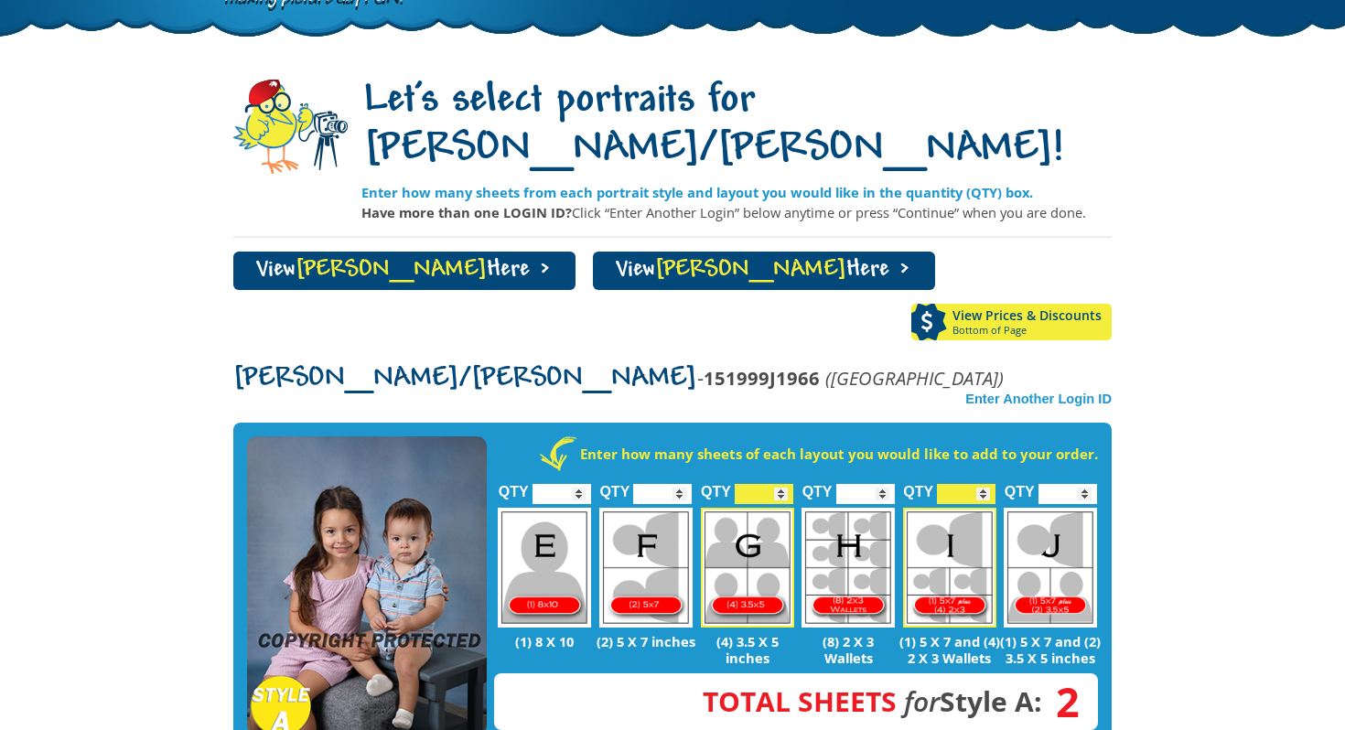
scroll to position [103, 0]
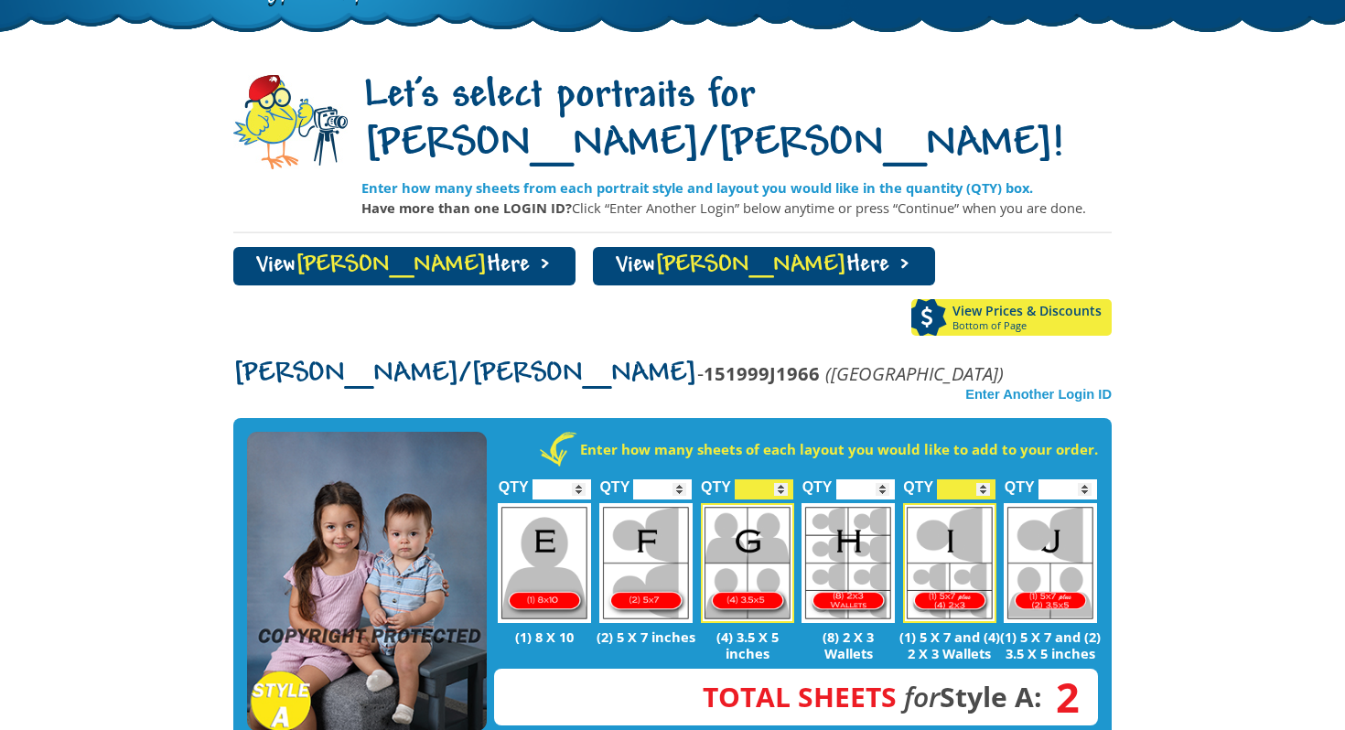
type input "*"
click at [785, 480] on input "*" at bounding box center [764, 490] width 59 height 20
type input "*"
click at [679, 480] on input "*" at bounding box center [662, 490] width 59 height 20
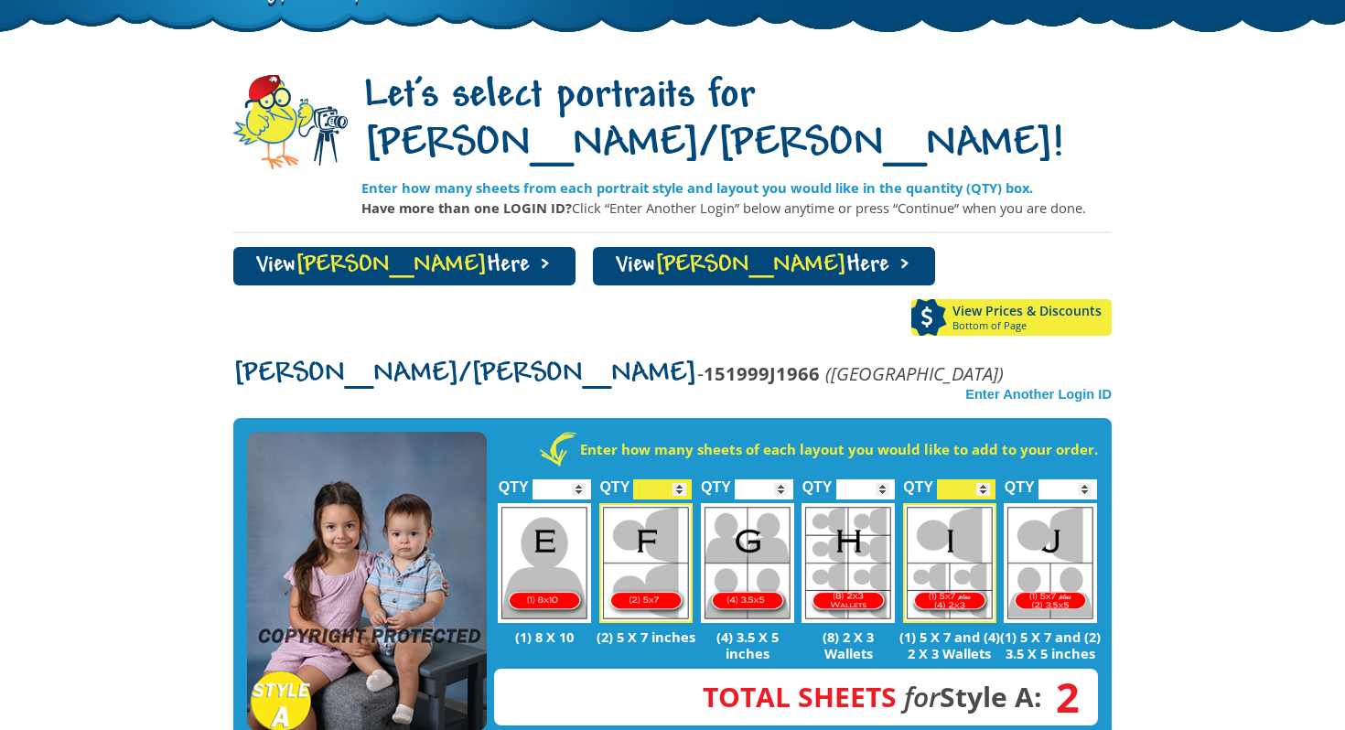
type input "*"
click at [1084, 480] on input "*" at bounding box center [1068, 490] width 59 height 20
type input "*"
click at [985, 480] on input "*" at bounding box center [966, 490] width 59 height 20
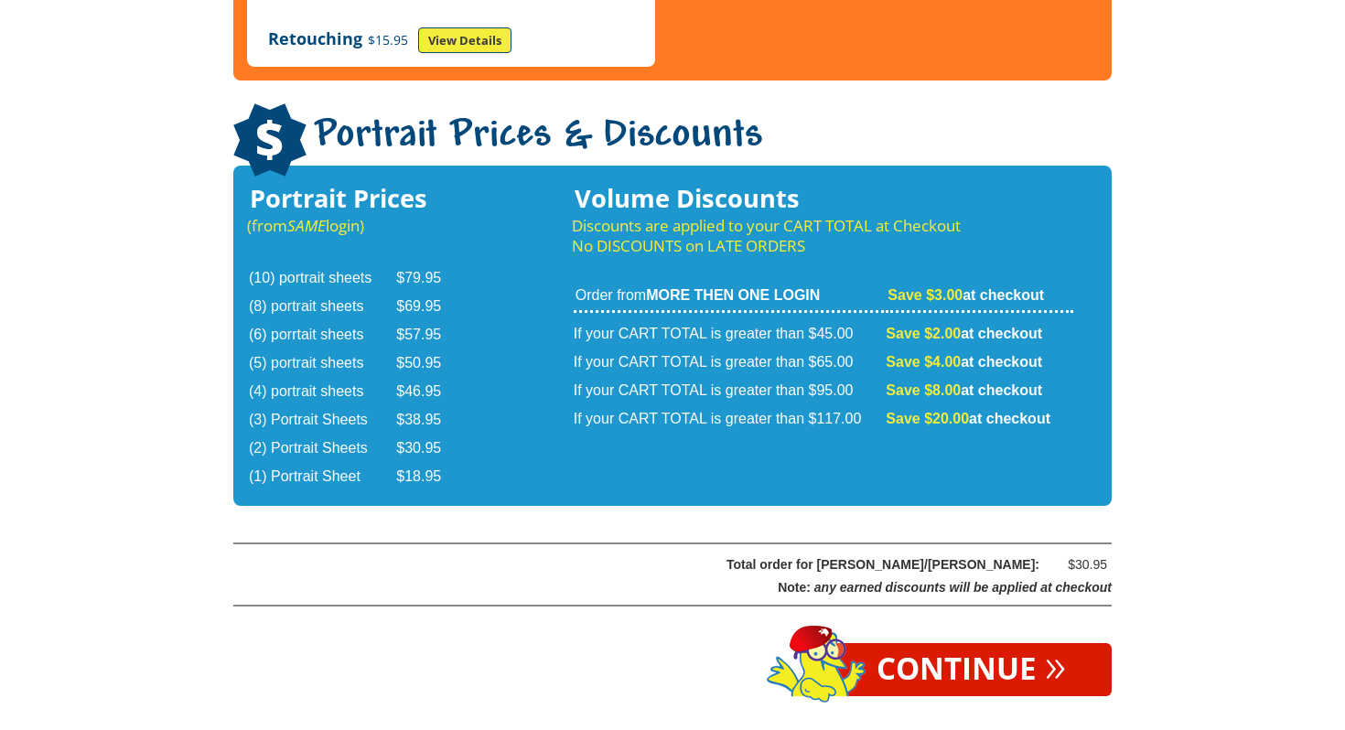
scroll to position [3094, 0]
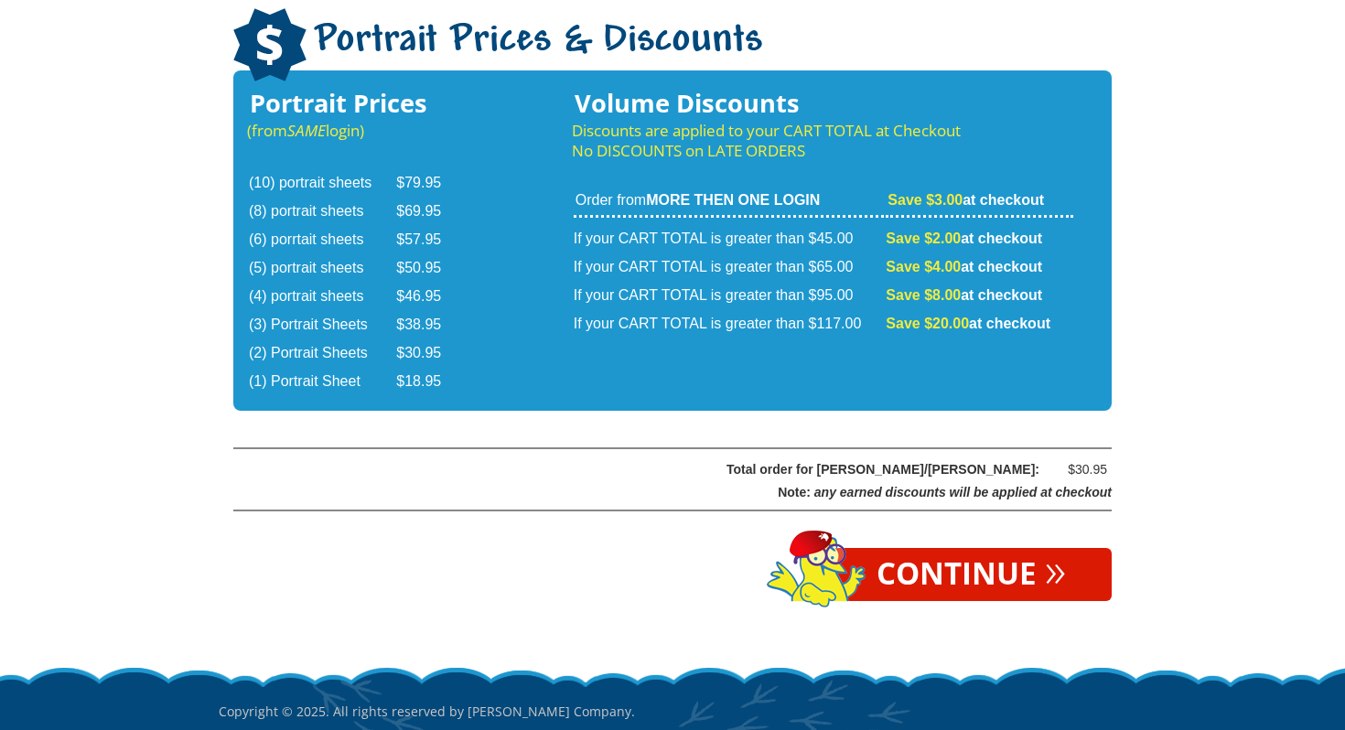
click at [1030, 548] on link "Continue »" at bounding box center [971, 574] width 281 height 53
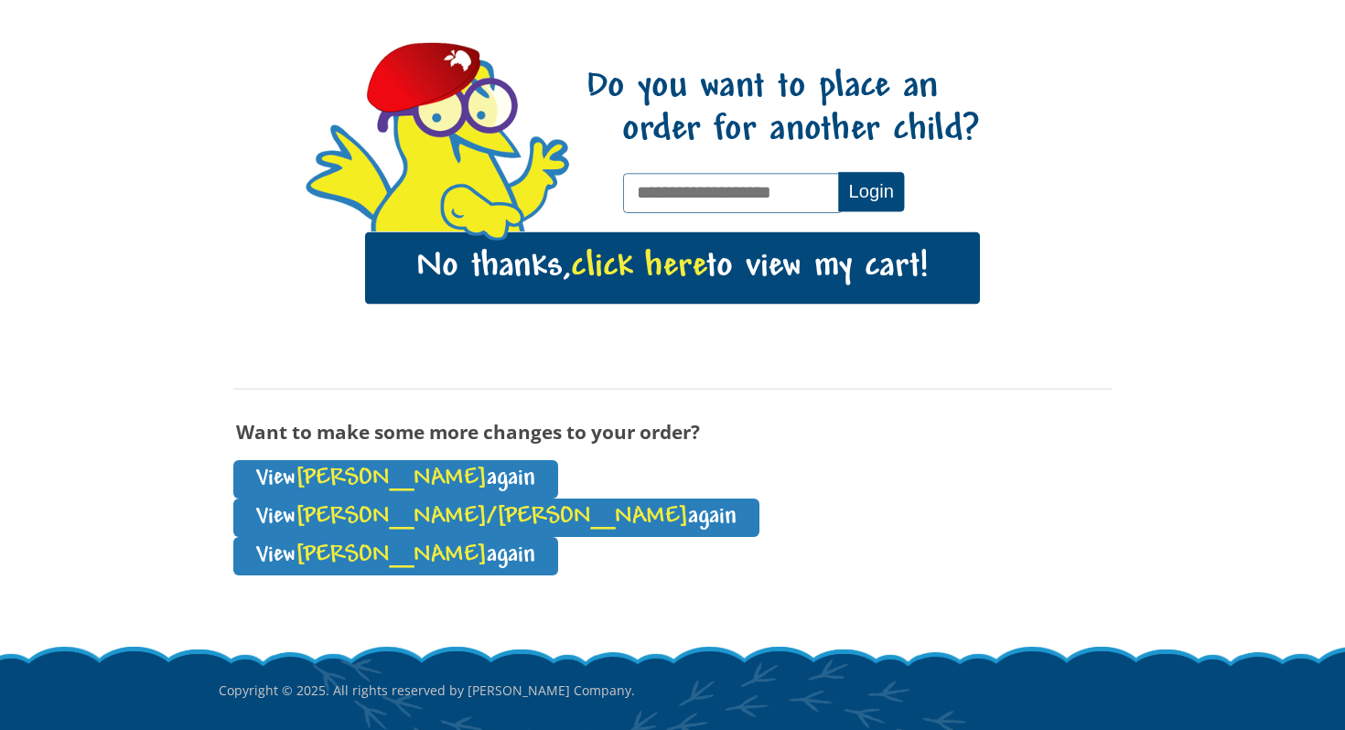
scroll to position [191, 0]
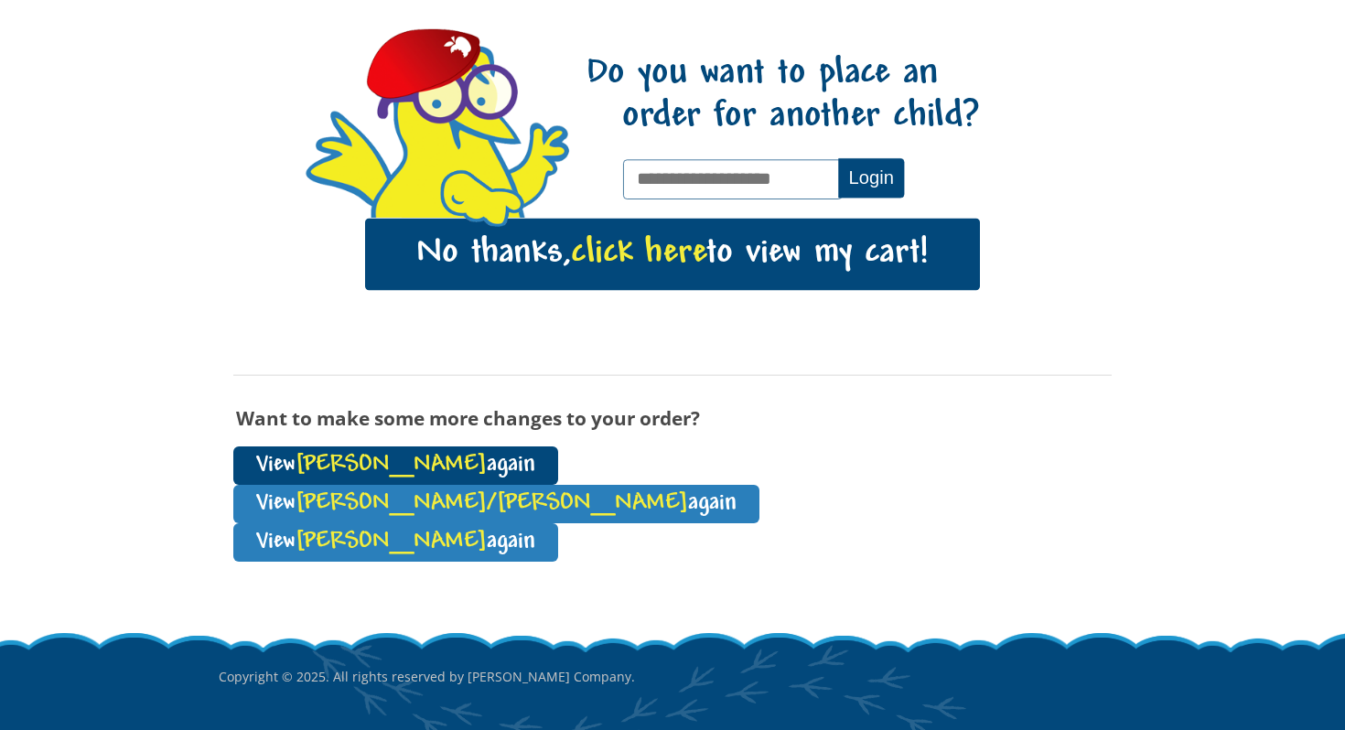
click at [345, 466] on link "View [PERSON_NAME] again" at bounding box center [395, 466] width 325 height 38
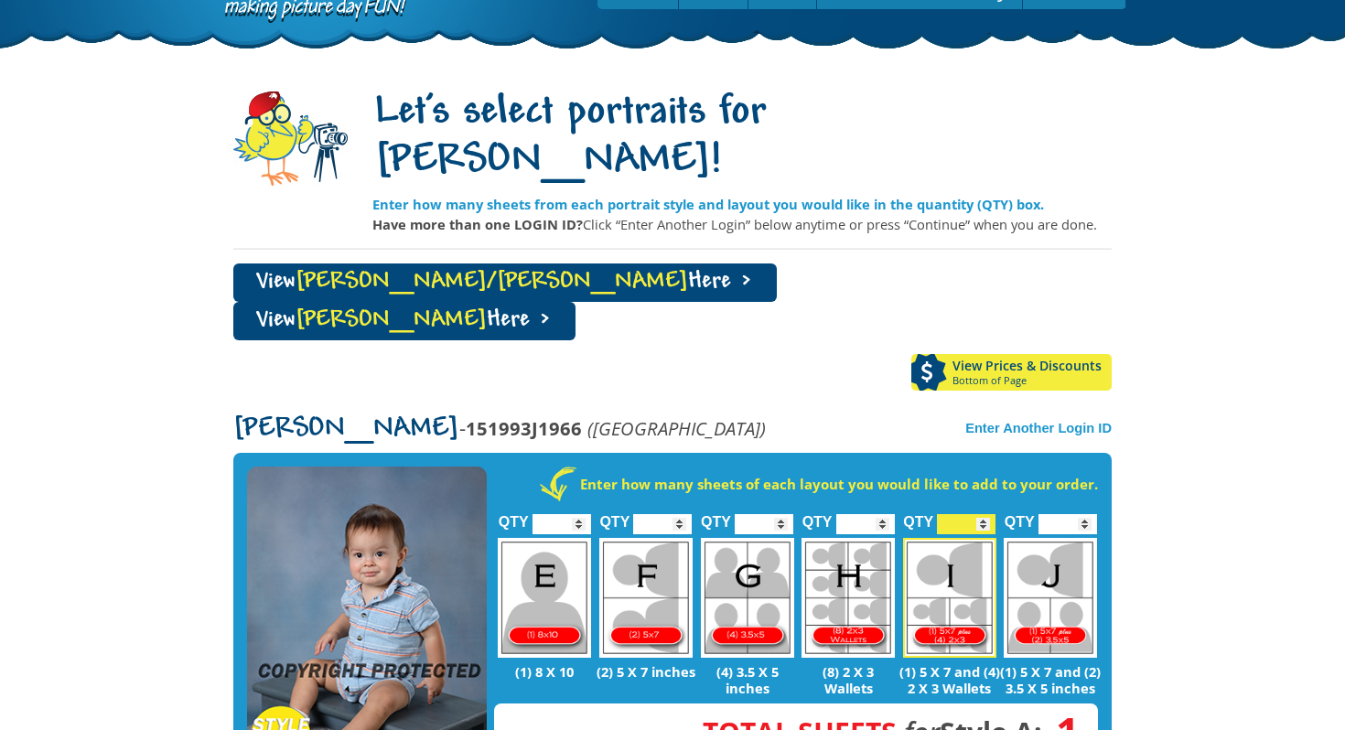
scroll to position [92, 0]
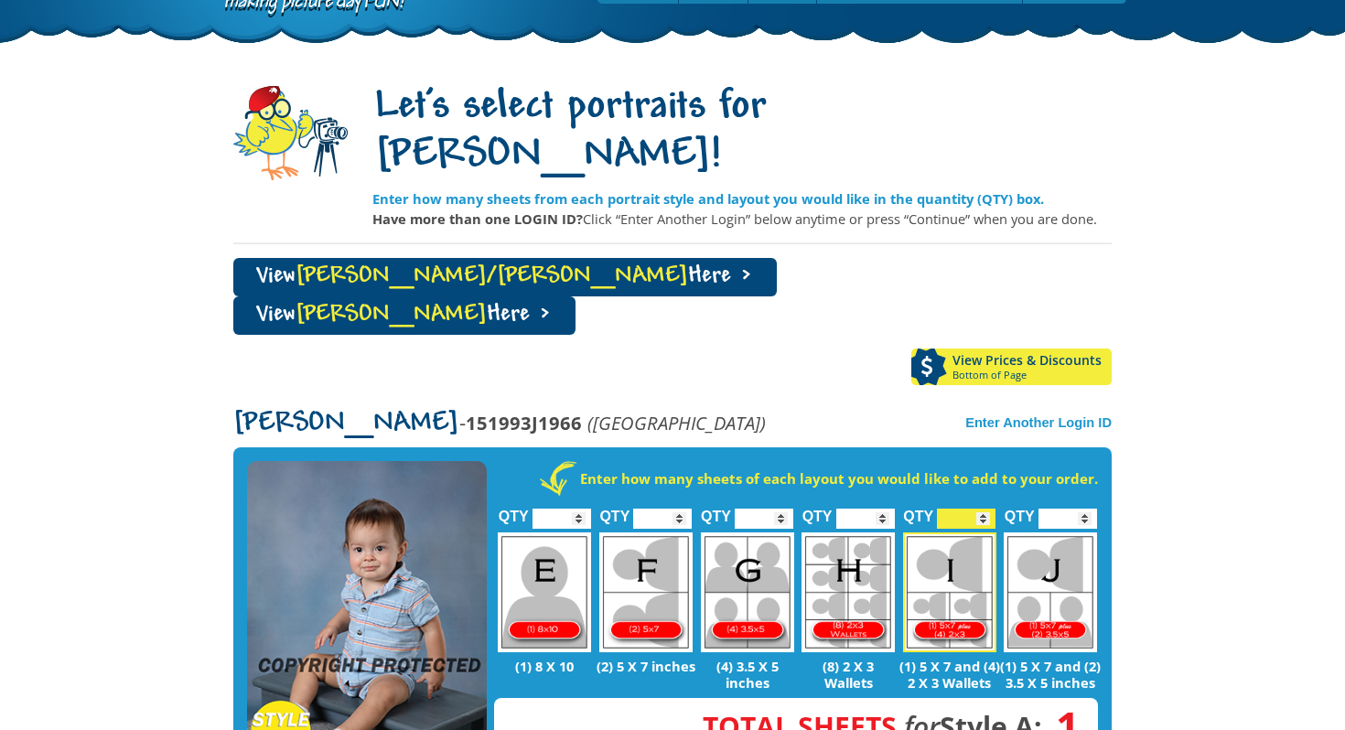
type input "*"
click at [985, 509] on input "*" at bounding box center [966, 519] width 59 height 20
type input "*"
click at [1084, 509] on input "*" at bounding box center [1068, 519] width 59 height 20
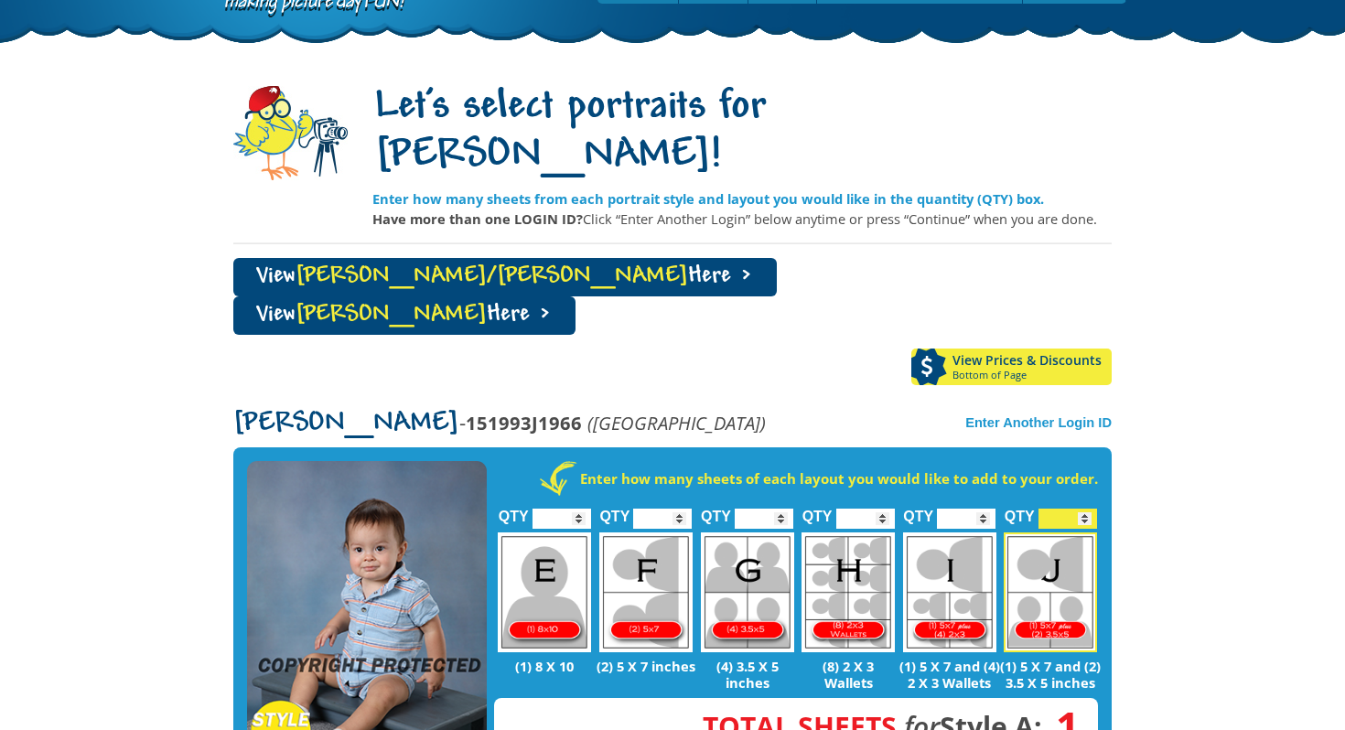
type input "*"
click at [780, 509] on input "*" at bounding box center [764, 519] width 59 height 20
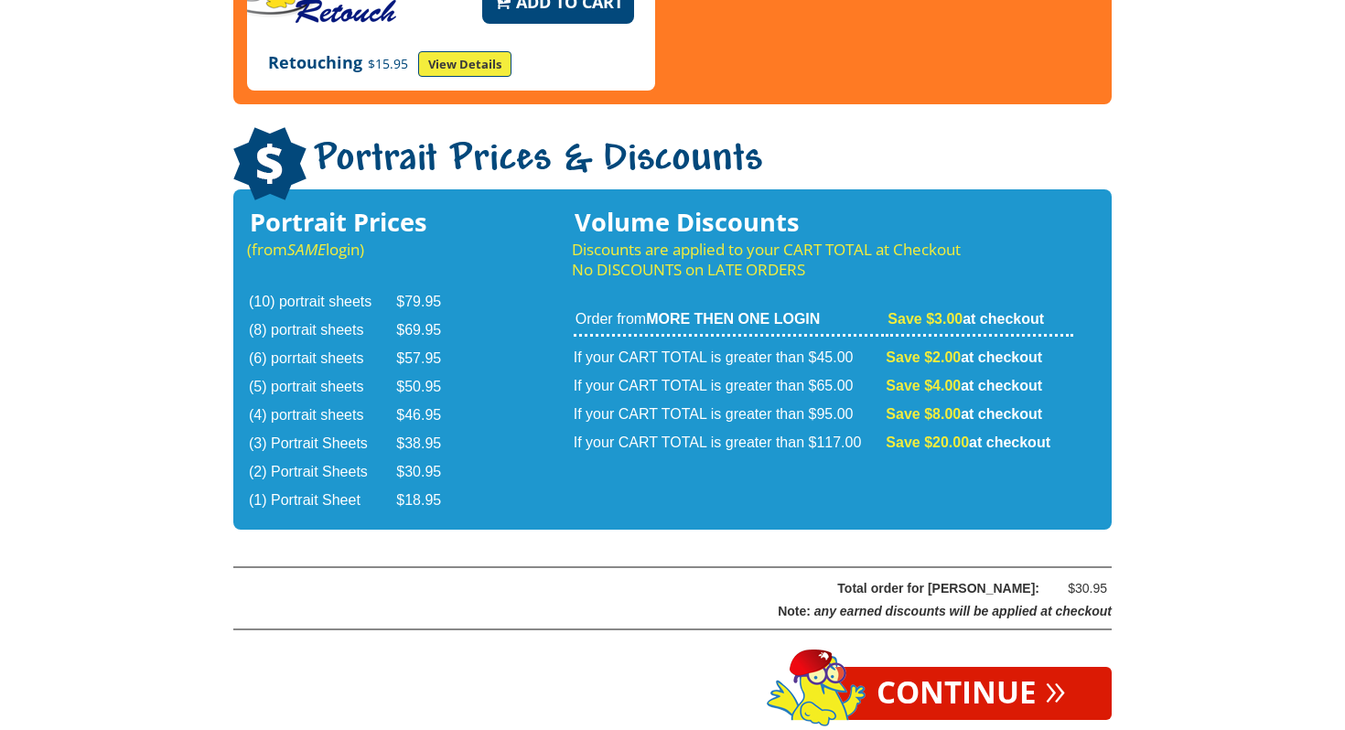
scroll to position [3094, 0]
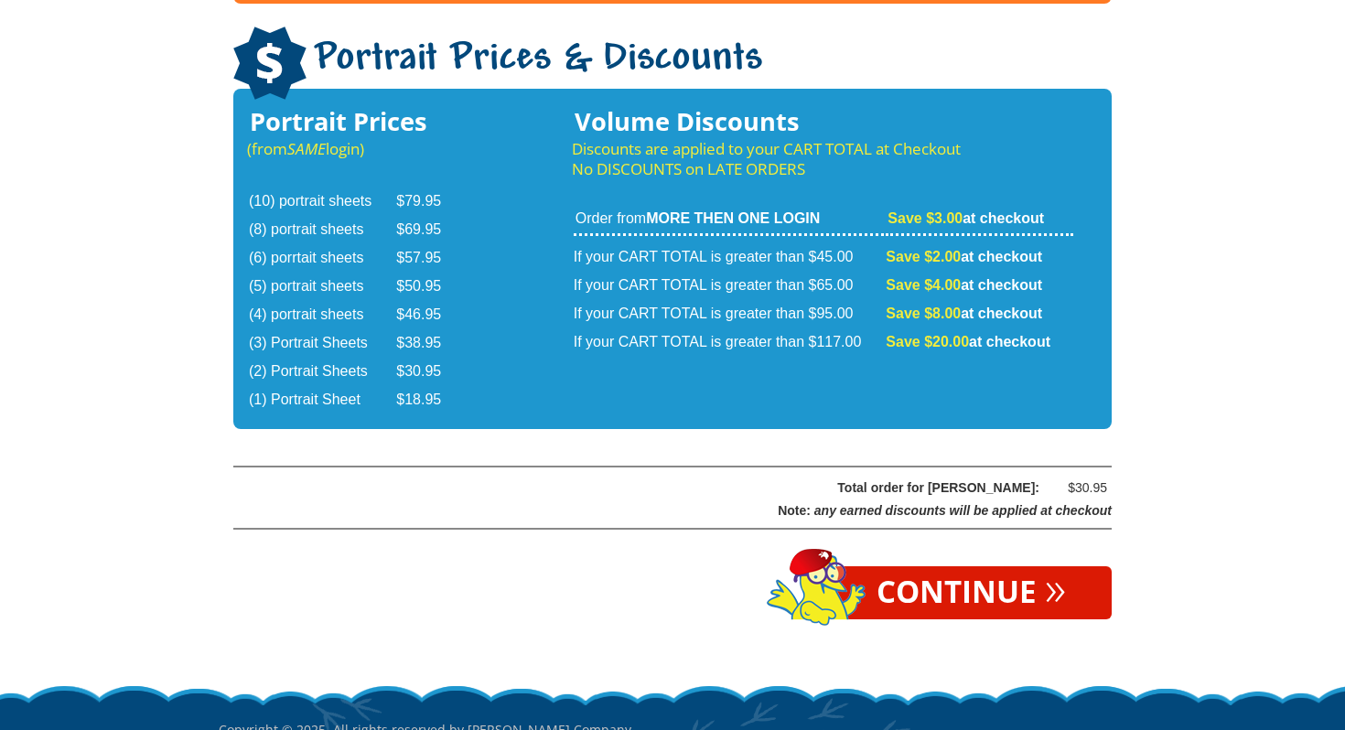
click at [999, 567] on link "Continue »" at bounding box center [971, 593] width 281 height 53
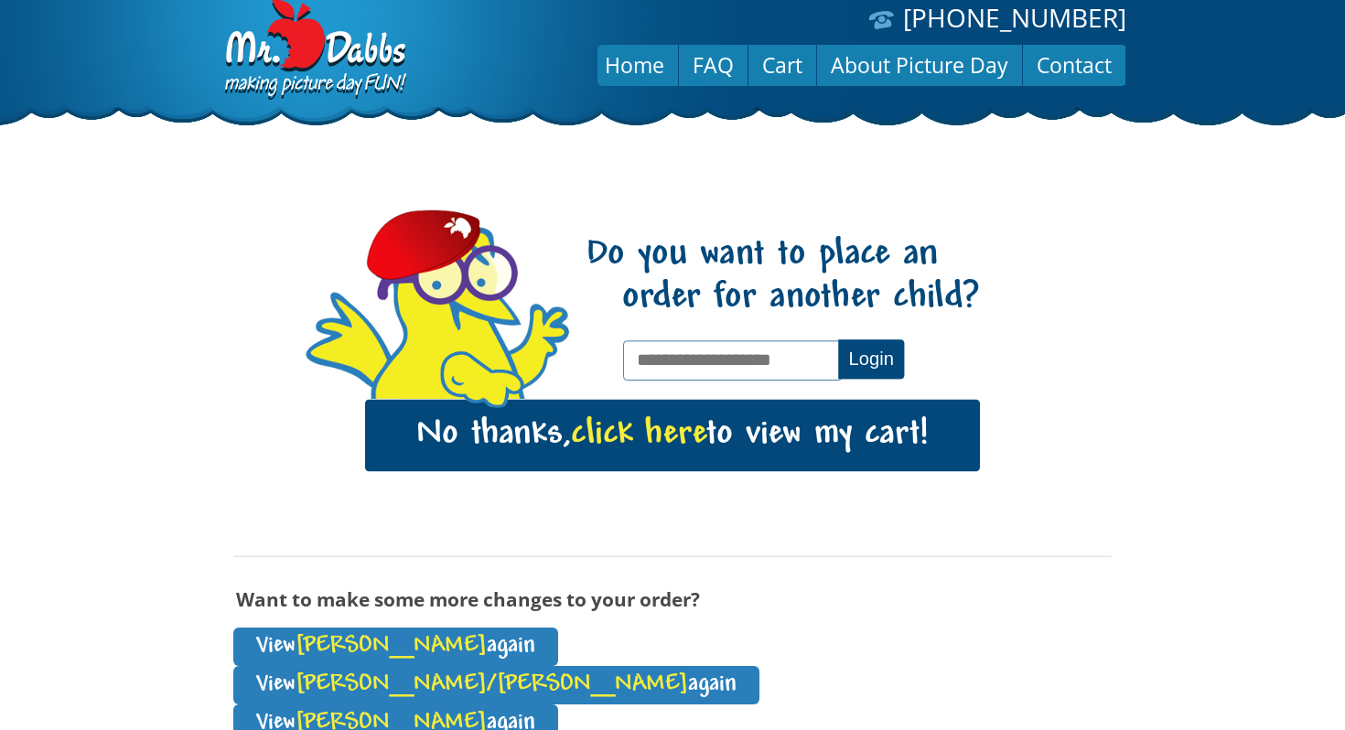
scroll to position [15, 0]
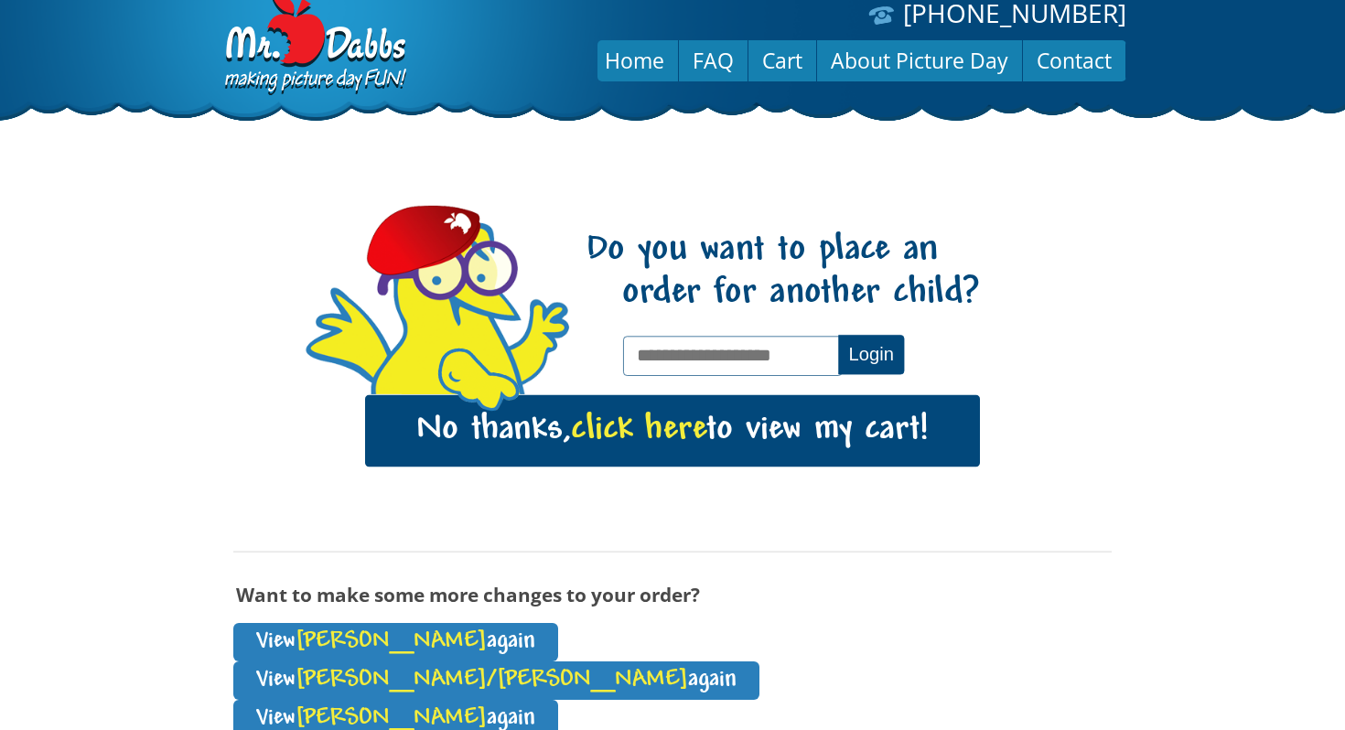
click at [910, 438] on link "No thanks, click here to view my cart!" at bounding box center [672, 430] width 615 height 71
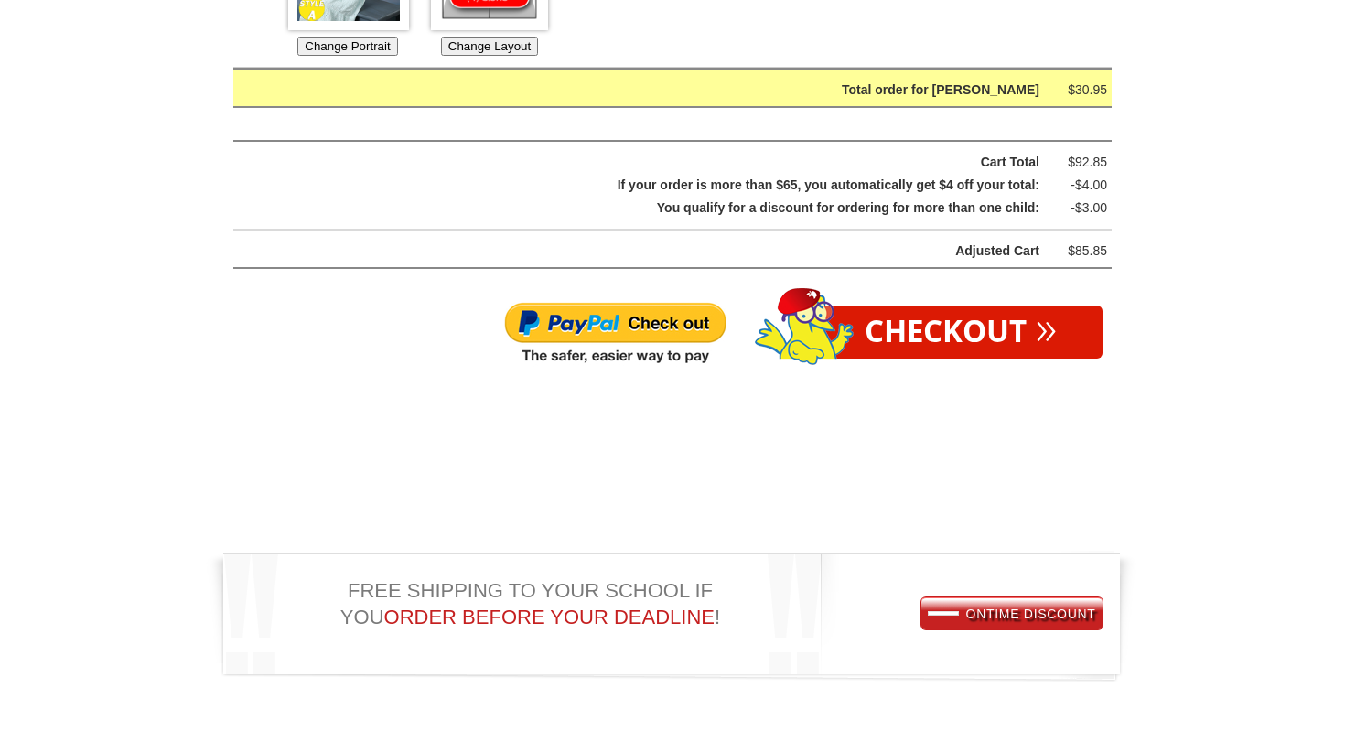
scroll to position [1814, 0]
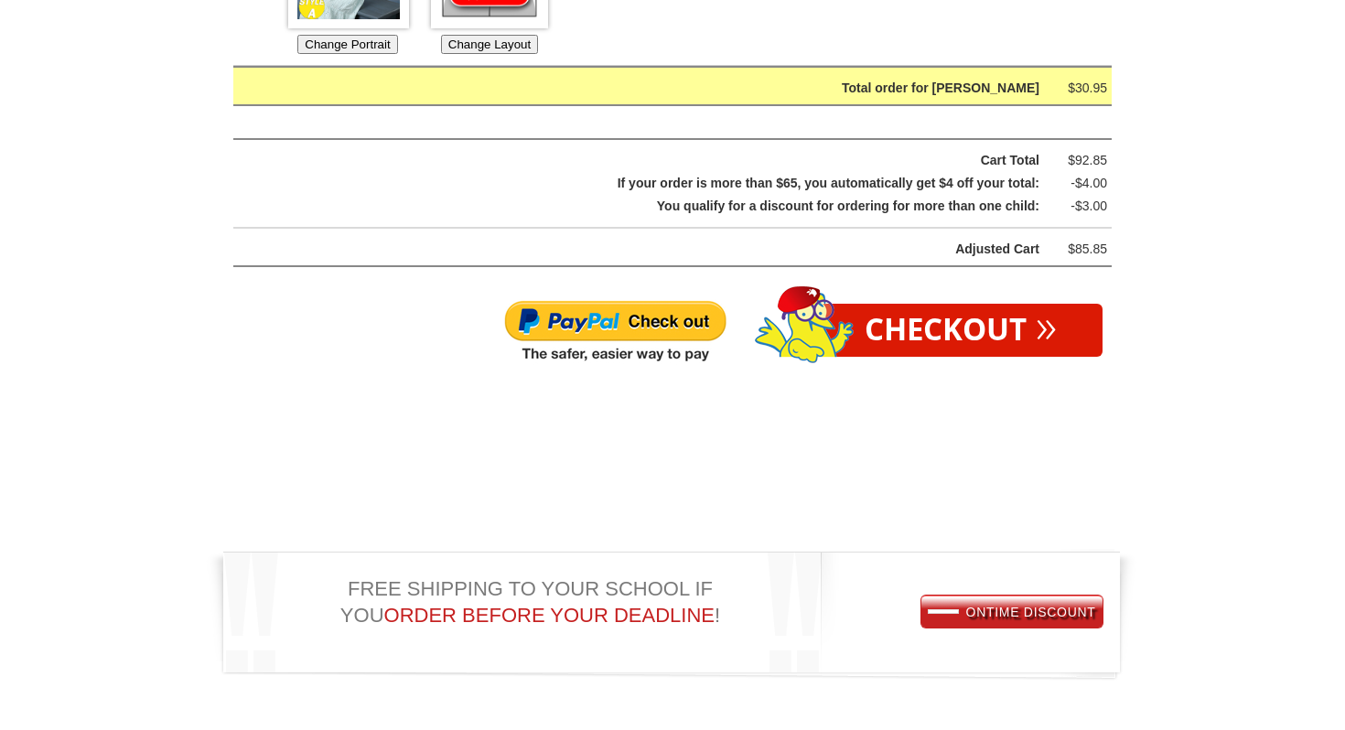
click at [907, 345] on link "Checkout »" at bounding box center [961, 330] width 284 height 53
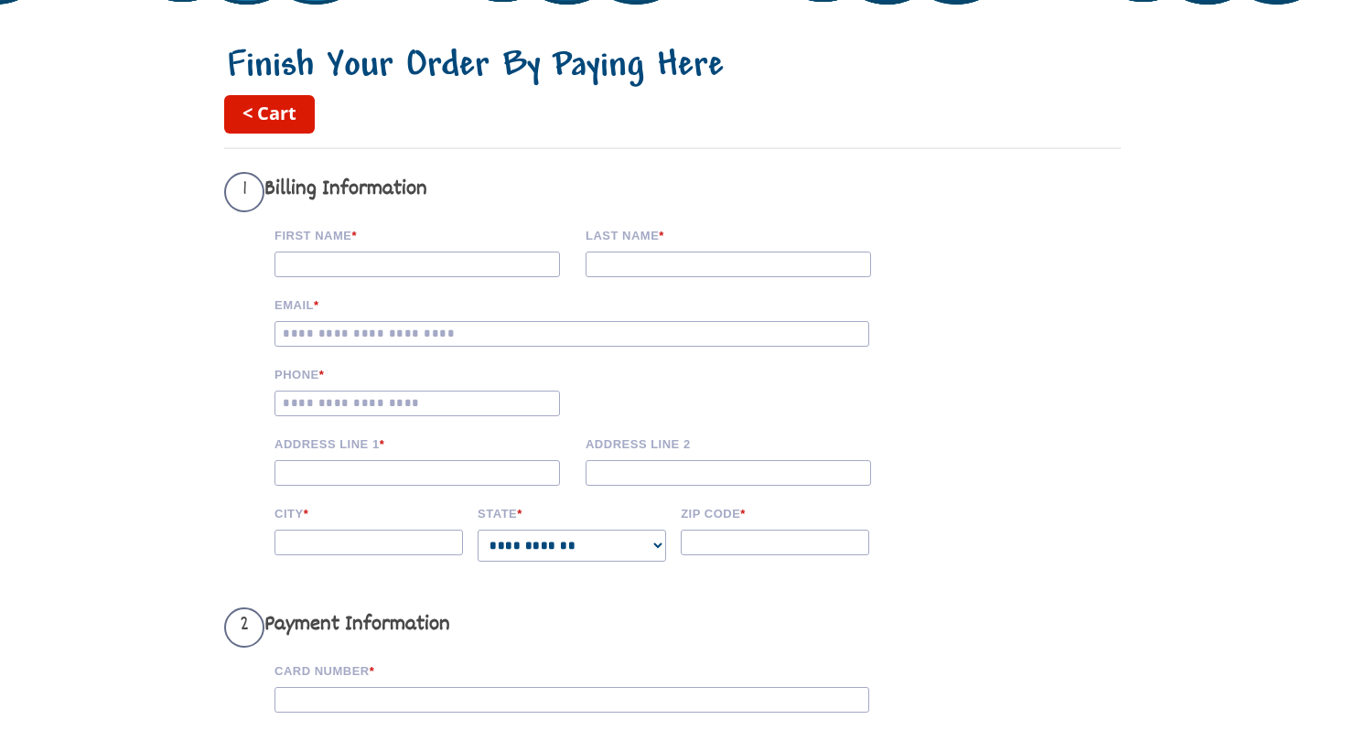
scroll to position [132, 0]
click at [429, 275] on input "First Name *" at bounding box center [418, 264] width 286 height 26
type input "****"
click at [415, 346] on input "Email *" at bounding box center [572, 333] width 595 height 26
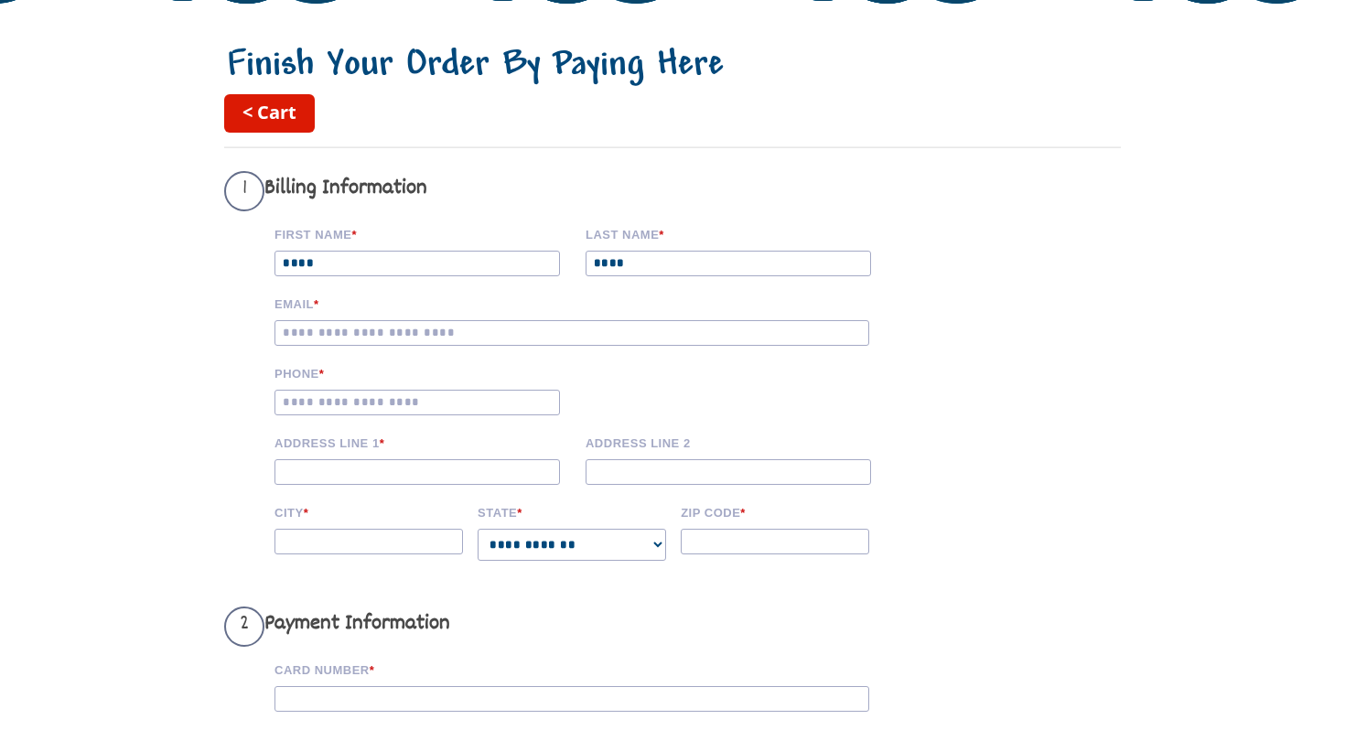
click at [408, 345] on input "Email *" at bounding box center [572, 333] width 595 height 26
type input "**********"
click at [313, 483] on input "Address Line 1 *" at bounding box center [418, 472] width 286 height 26
type input "*"
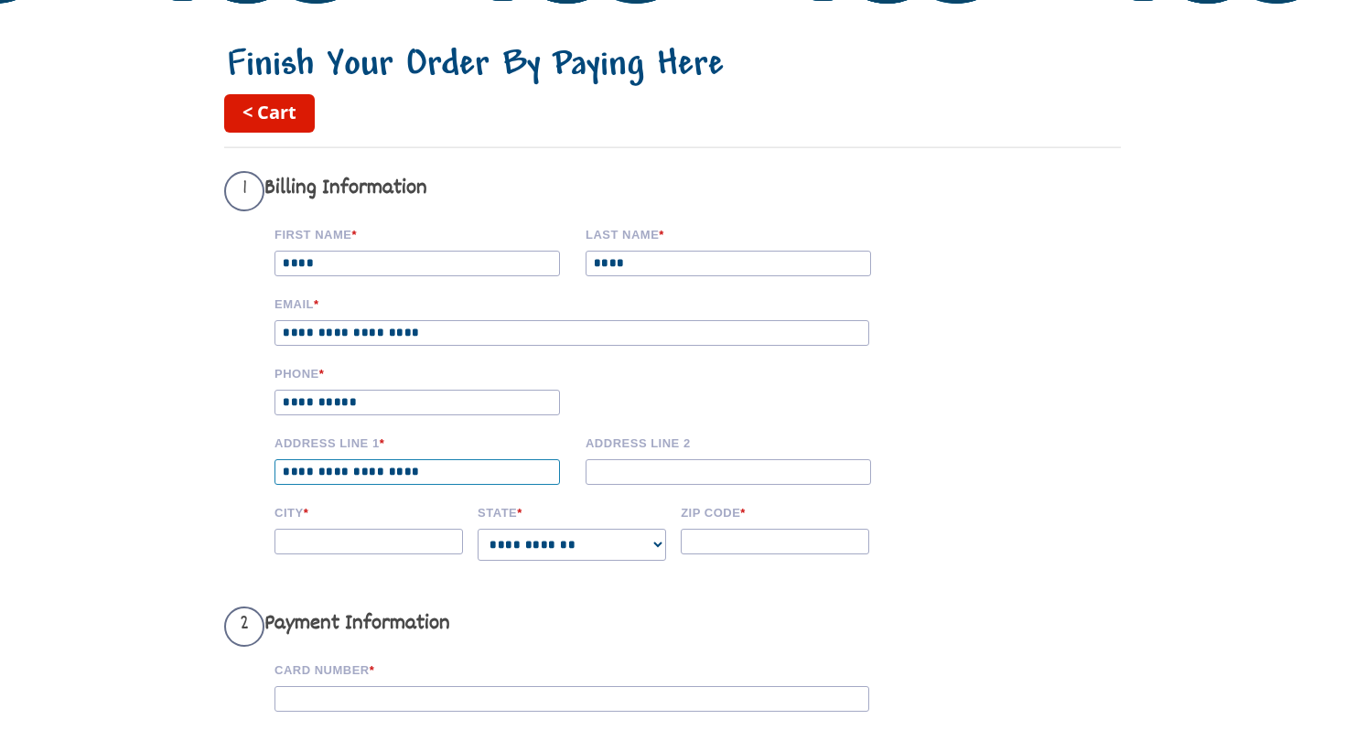
type input "**********"
click at [320, 555] on input "City *" at bounding box center [369, 542] width 189 height 26
type input "******"
click at [510, 561] on select "**********" at bounding box center [572, 545] width 189 height 32
select select "**"
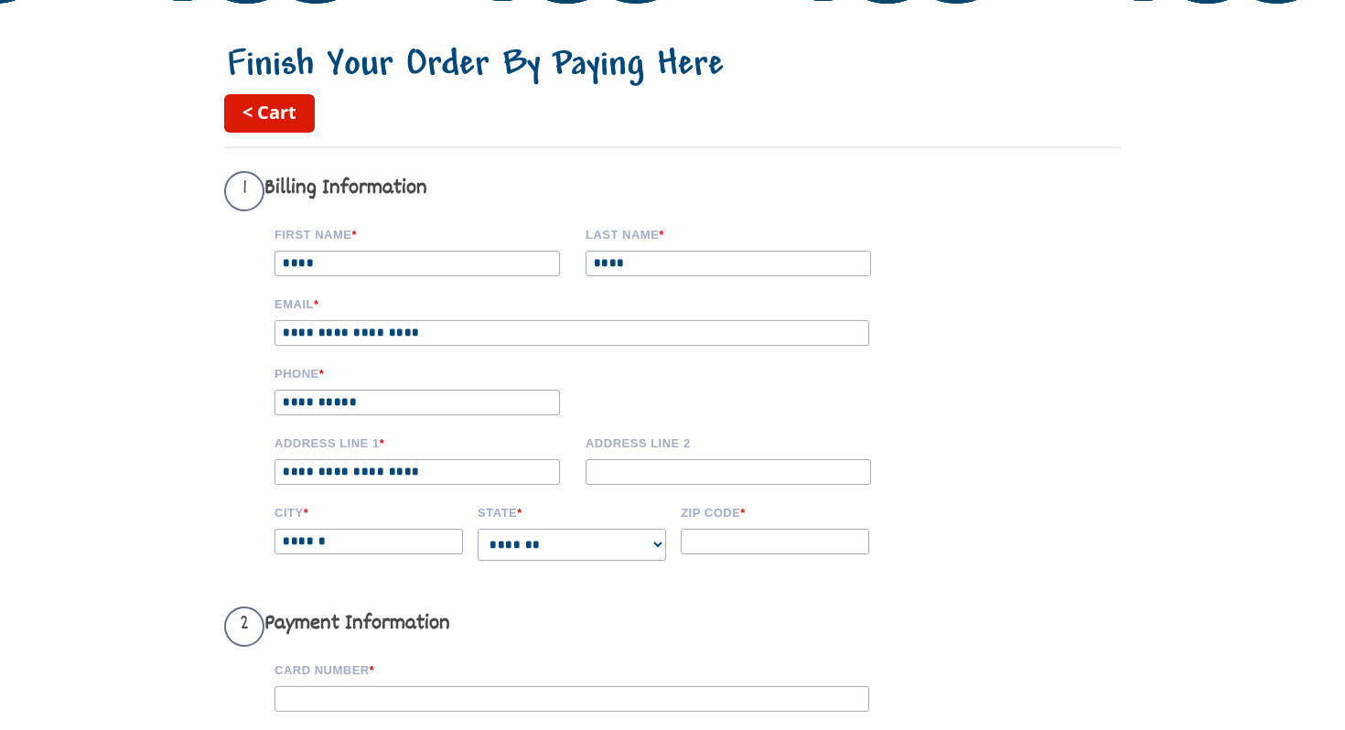
click at [478, 546] on select "**********" at bounding box center [572, 545] width 189 height 32
click at [702, 555] on input "Zip code *" at bounding box center [775, 542] width 189 height 26
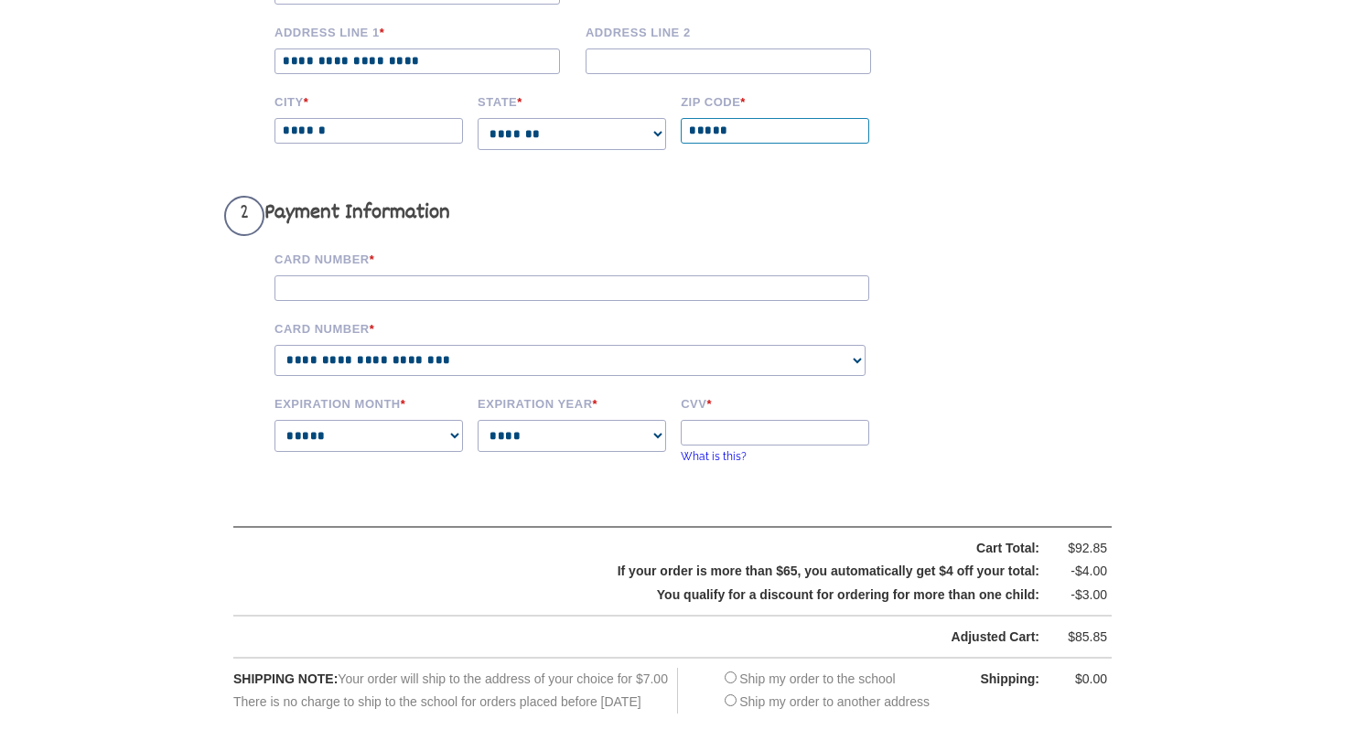
type input "*****"
click at [461, 301] on input "Card Number *" at bounding box center [572, 288] width 595 height 26
